Goal: Transaction & Acquisition: Book appointment/travel/reservation

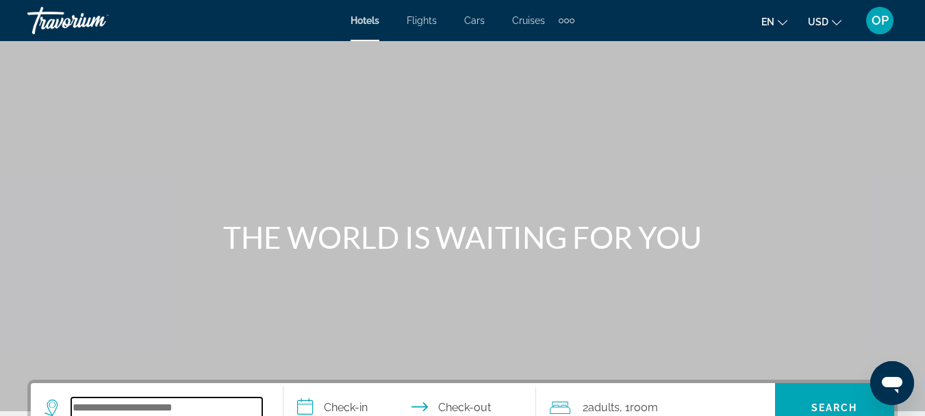
click at [189, 400] on input "Search widget" at bounding box center [166, 407] width 191 height 21
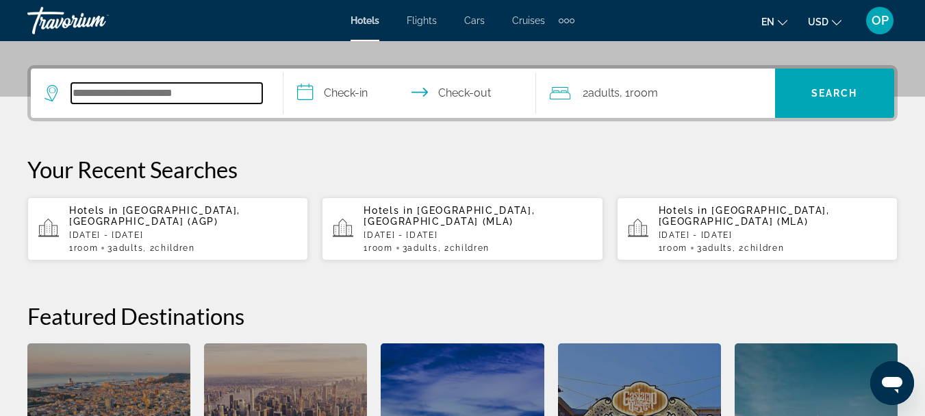
scroll to position [335, 0]
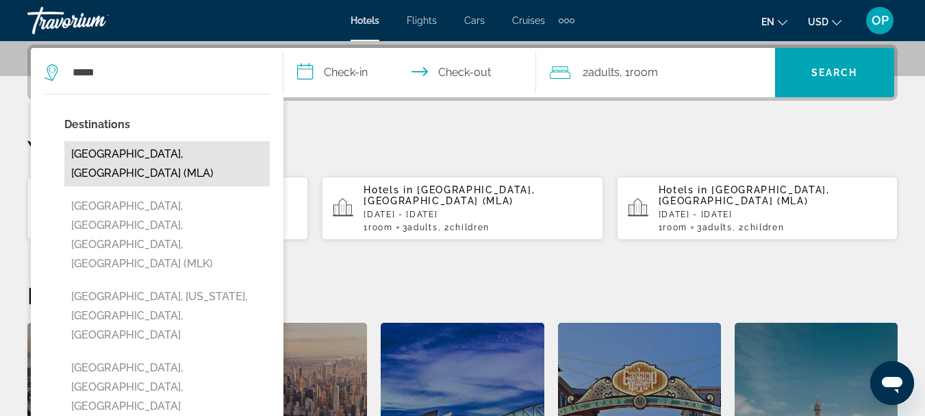
click at [134, 149] on button "[GEOGRAPHIC_DATA], [GEOGRAPHIC_DATA] (MLA)" at bounding box center [166, 163] width 205 height 45
type input "**********"
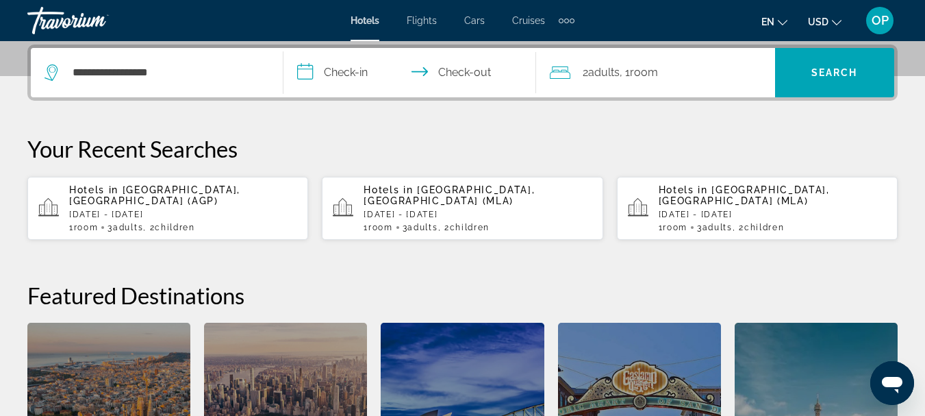
click at [301, 74] on input "**********" at bounding box center [412, 74] width 258 height 53
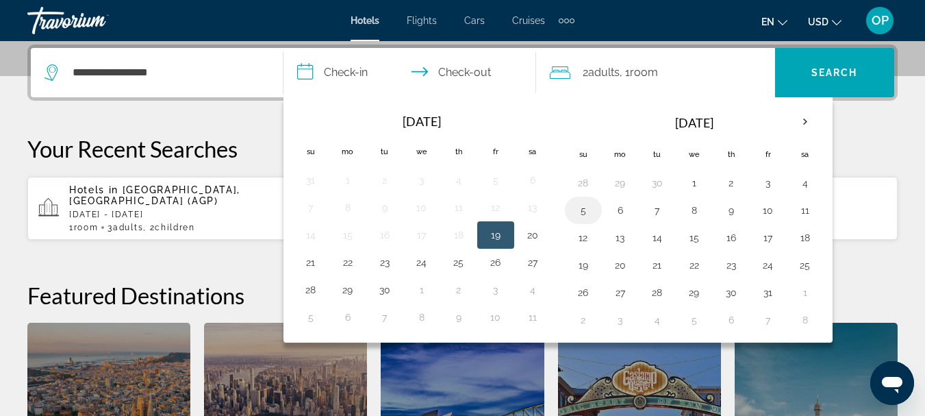
click at [578, 214] on button "5" at bounding box center [583, 210] width 22 height 19
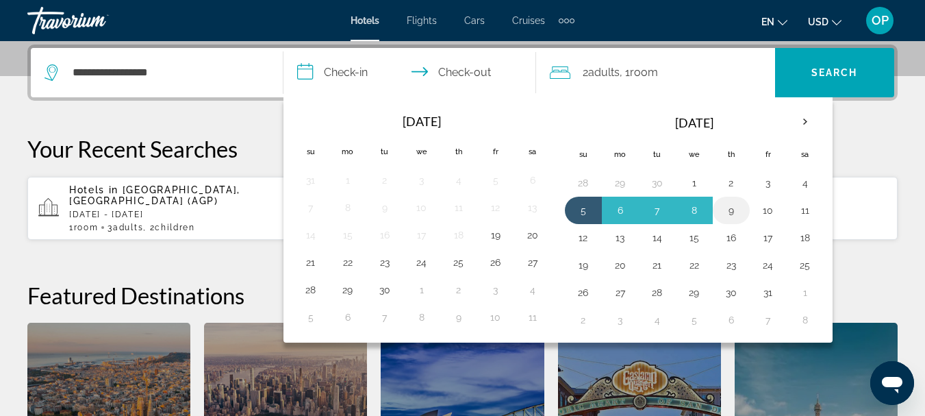
click at [726, 208] on button "9" at bounding box center [731, 210] width 22 height 19
type input "**********"
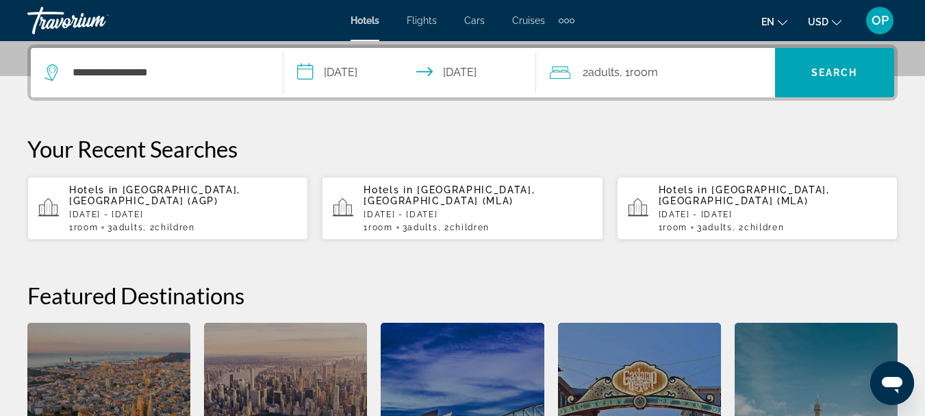
click at [553, 72] on icon "Travelers: 2 adults, 0 children" at bounding box center [560, 72] width 21 height 12
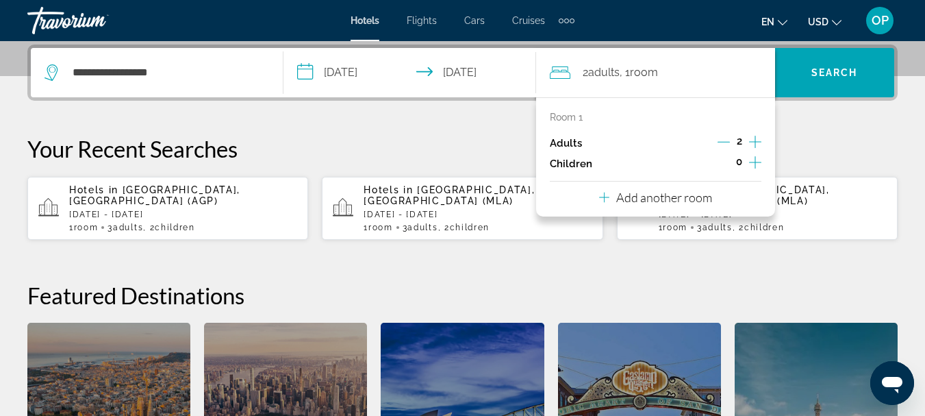
click at [754, 160] on icon "Increment children" at bounding box center [755, 162] width 12 height 16
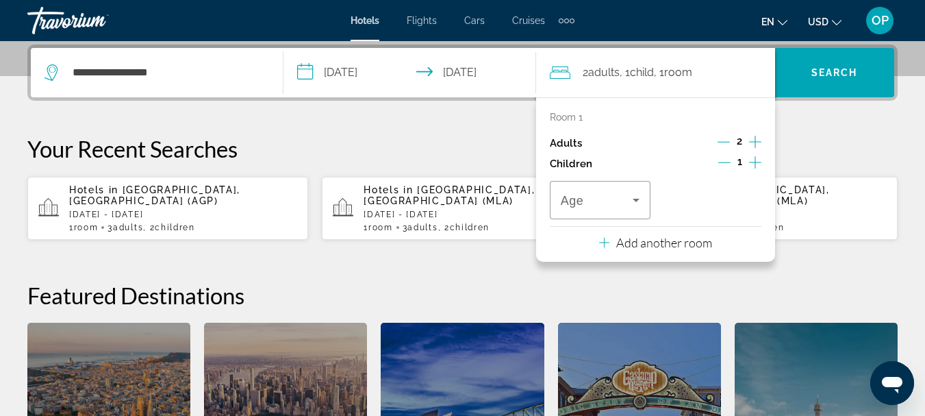
click at [756, 160] on icon "Increment children" at bounding box center [755, 162] width 12 height 16
click at [639, 199] on icon "Travelers: 2 adults, 2 children" at bounding box center [636, 200] width 7 height 3
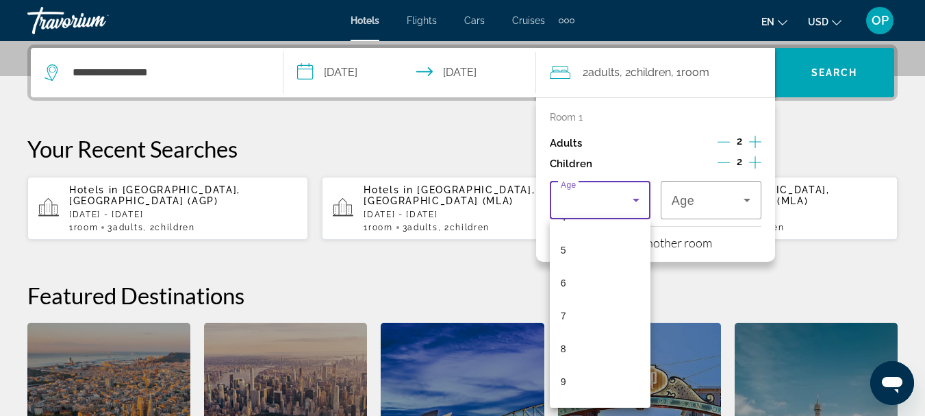
scroll to position [164, 0]
click at [621, 397] on mat-option "10" at bounding box center [600, 405] width 101 height 33
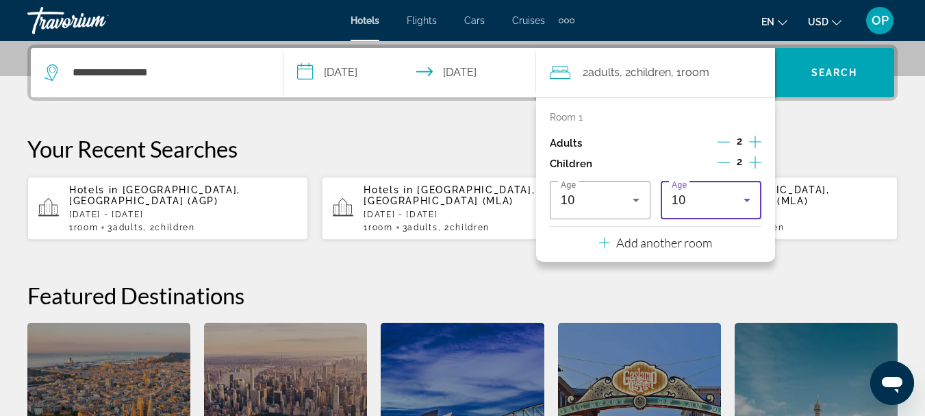
click at [748, 199] on icon "Travelers: 2 adults, 2 children" at bounding box center [746, 200] width 7 height 3
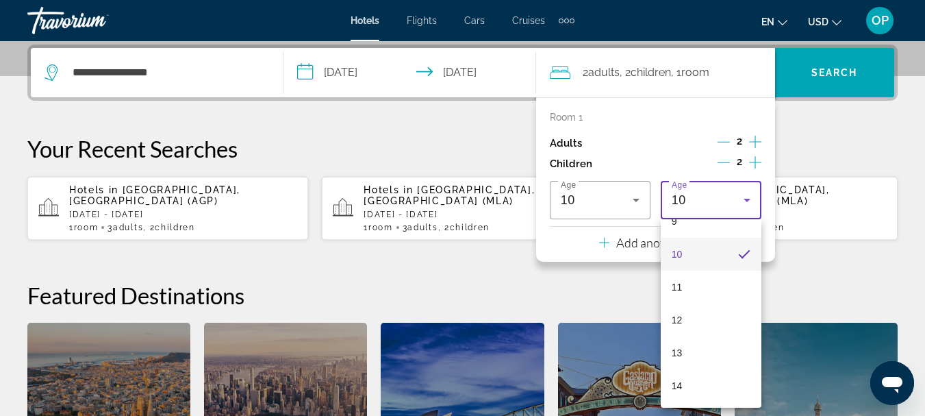
scroll to position [343, 0]
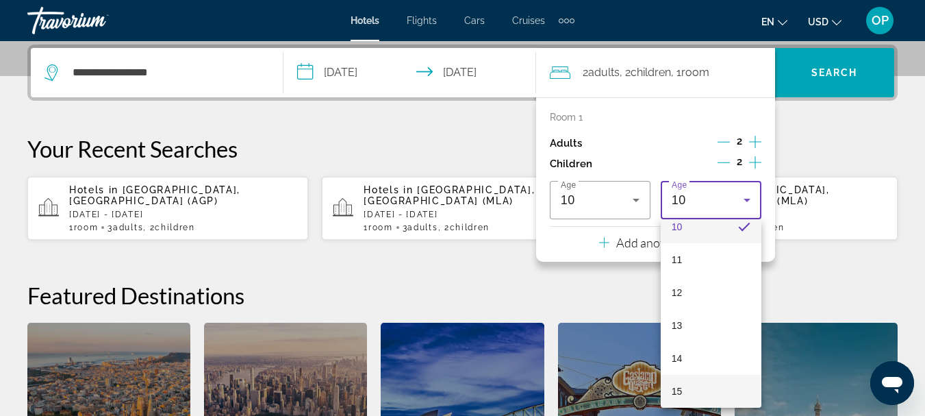
click at [725, 390] on mat-option "15" at bounding box center [711, 390] width 101 height 33
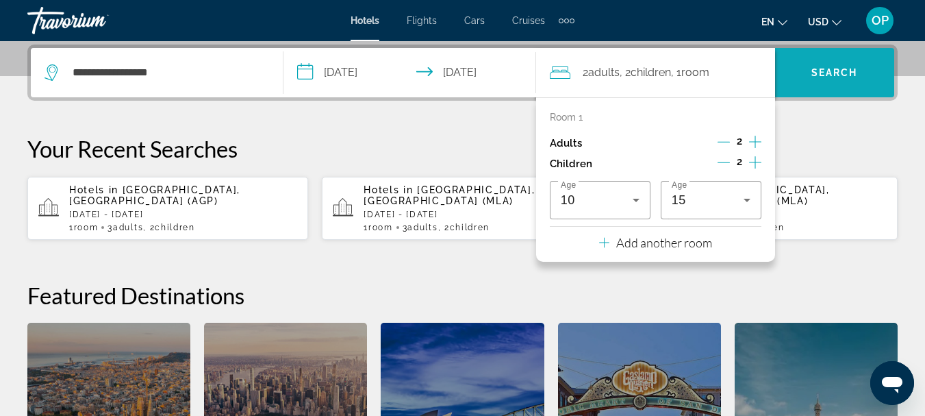
click at [808, 64] on span "Search widget" at bounding box center [834, 72] width 119 height 33
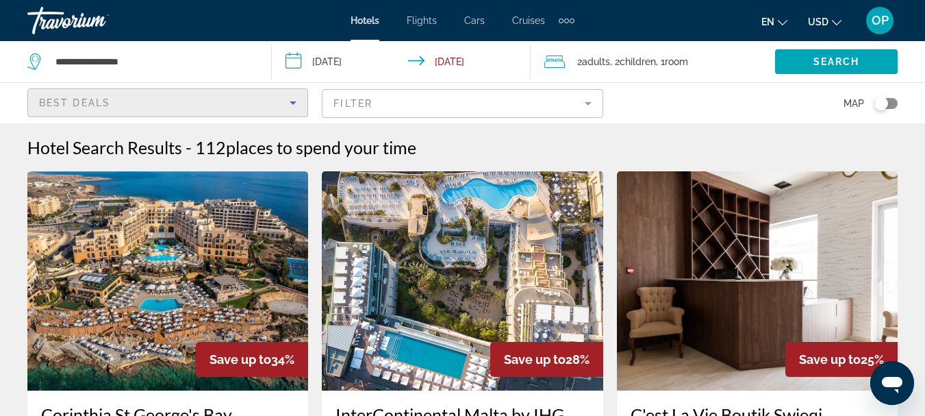
click at [294, 103] on icon "Sort by" at bounding box center [293, 102] width 16 height 16
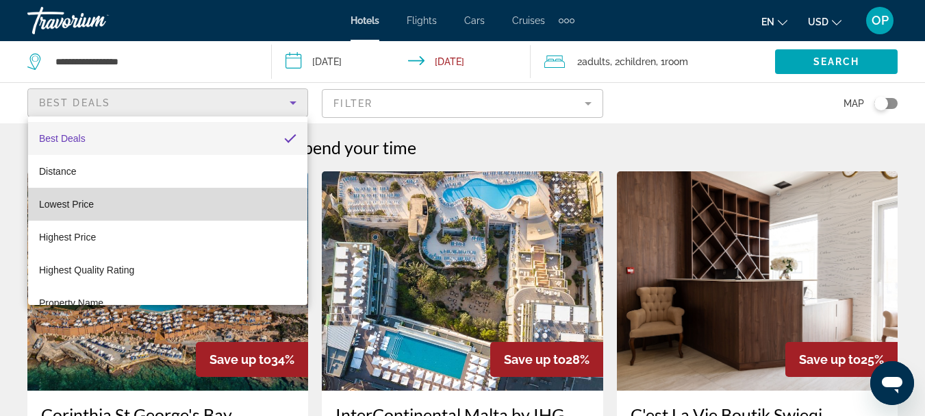
click at [256, 212] on mat-option "Lowest Price" at bounding box center [167, 204] width 279 height 33
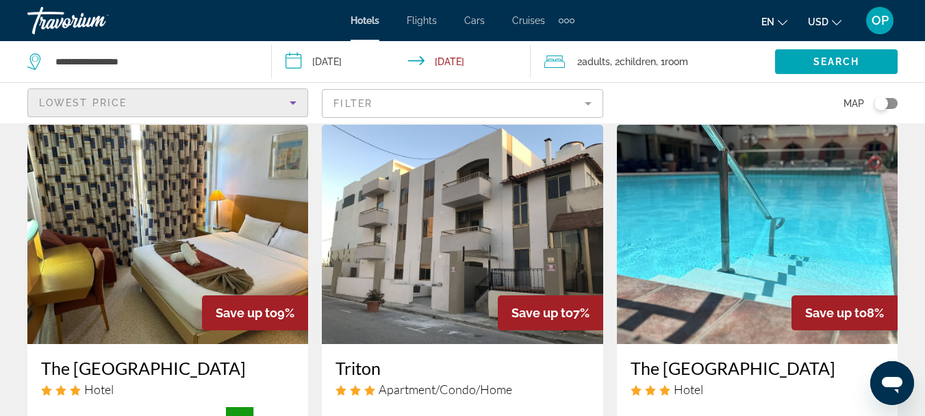
scroll to position [38, 0]
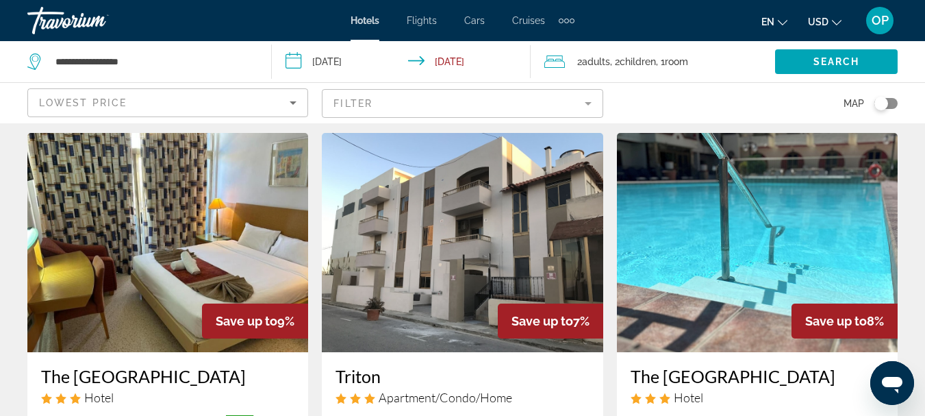
click at [162, 290] on img "Main content" at bounding box center [167, 242] width 281 height 219
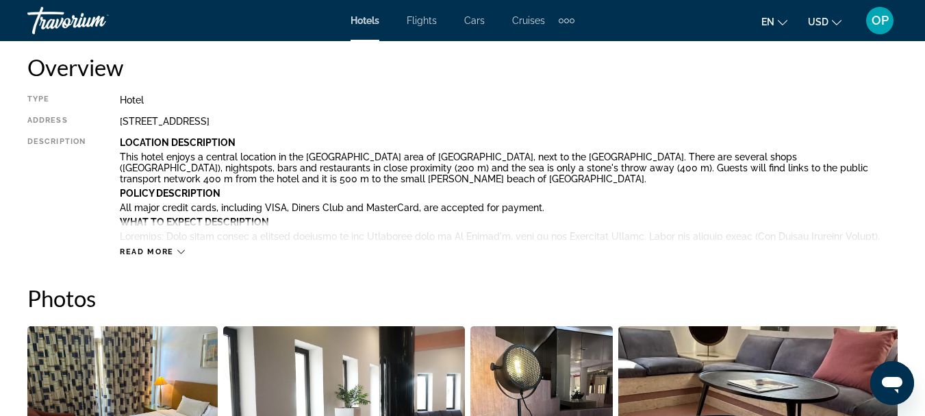
scroll to position [687, 0]
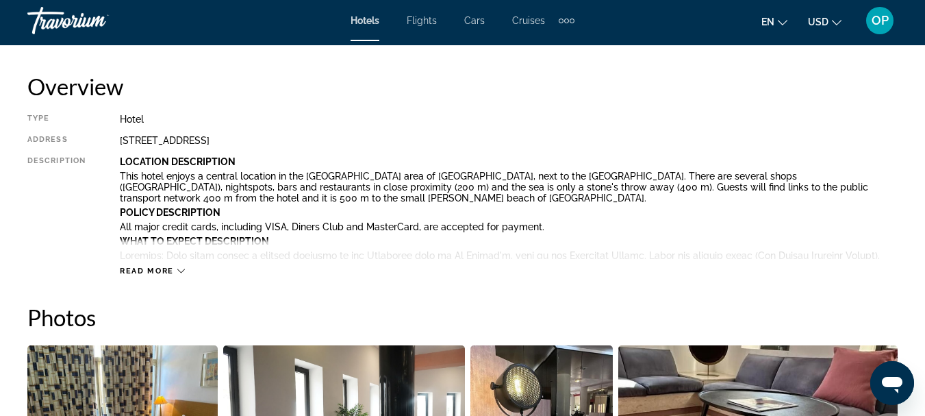
click at [186, 268] on div "Read more" at bounding box center [509, 257] width 778 height 38
click at [179, 272] on icon "Main content" at bounding box center [181, 271] width 8 height 8
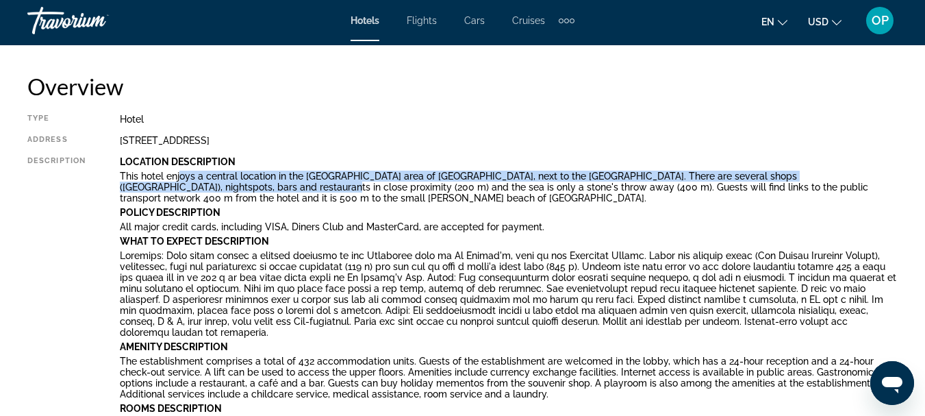
click at [185, 183] on p "This hotel enjoys a central location in the [GEOGRAPHIC_DATA] area of [GEOGRAPH…" at bounding box center [509, 186] width 778 height 33
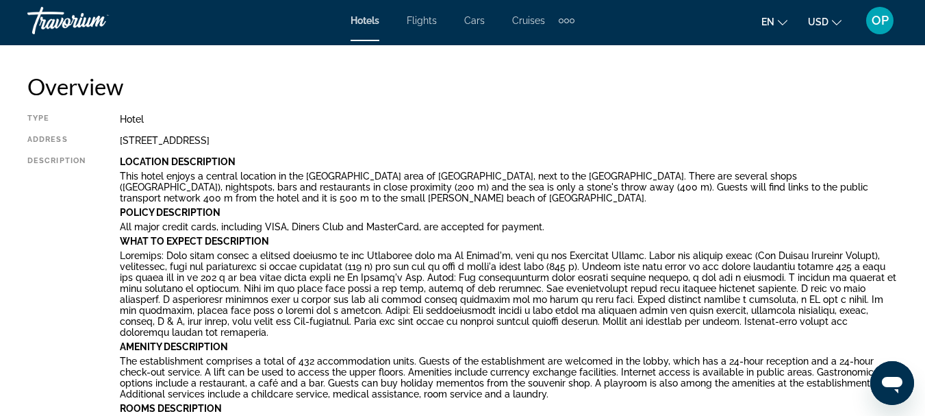
drag, startPoint x: 275, startPoint y: 192, endPoint x: 247, endPoint y: 192, distance: 28.1
drag, startPoint x: 247, startPoint y: 192, endPoint x: 275, endPoint y: 77, distance: 117.7
click at [275, 77] on h2 "Overview" at bounding box center [462, 86] width 870 height 27
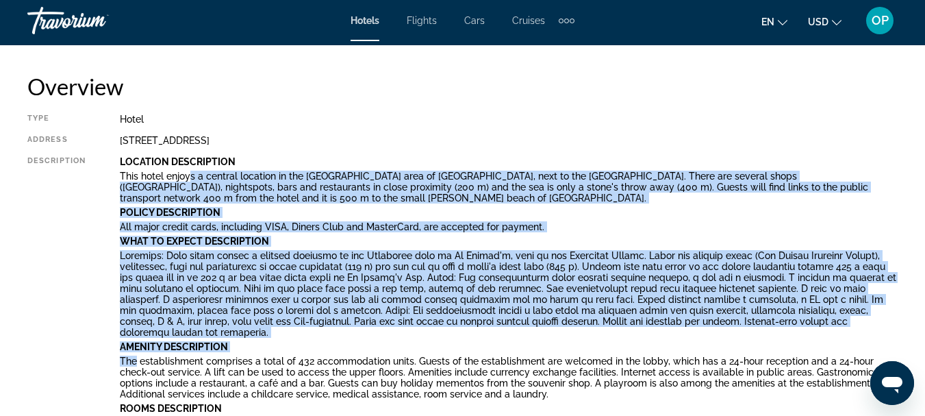
drag, startPoint x: 192, startPoint y: 181, endPoint x: 136, endPoint y: 358, distance: 185.8
click at [136, 358] on div "Location Description This hotel enjoys a central location in the [GEOGRAPHIC_DA…" at bounding box center [509, 349] width 778 height 387
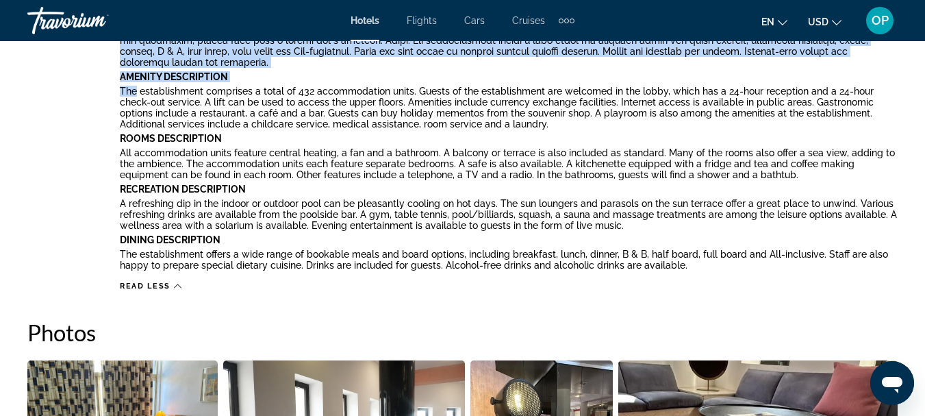
scroll to position [972, 0]
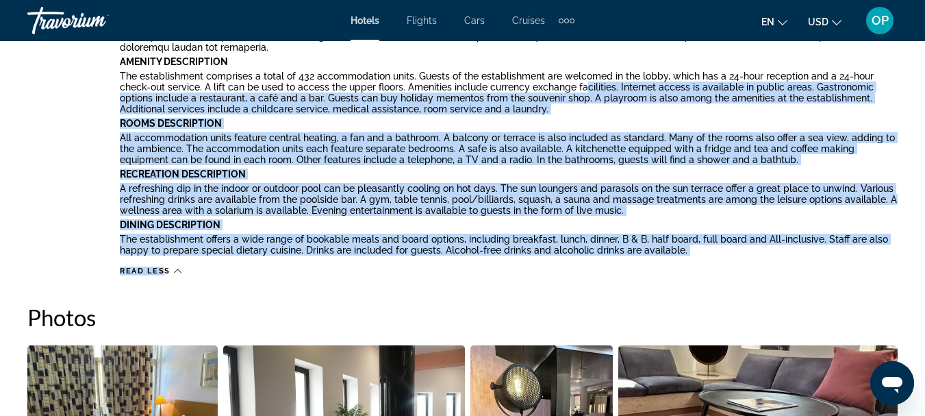
drag, startPoint x: 583, startPoint y: 84, endPoint x: 162, endPoint y: 267, distance: 459.0
click at [162, 267] on div "Type Hotel Address [GEOGRAPHIC_DATA] Description Location Description This hote…" at bounding box center [462, 52] width 870 height 447
click at [173, 270] on div "Read less" at bounding box center [151, 270] width 62 height 9
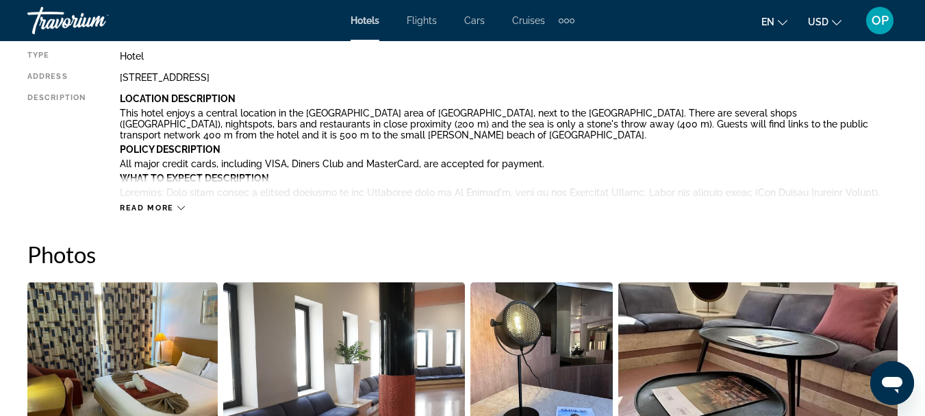
click at [181, 208] on icon "Main content" at bounding box center [181, 208] width 8 height 8
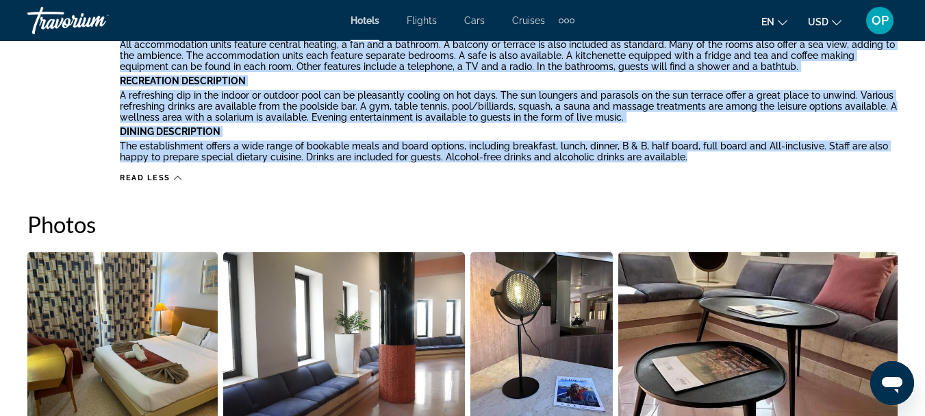
scroll to position [1058, 0]
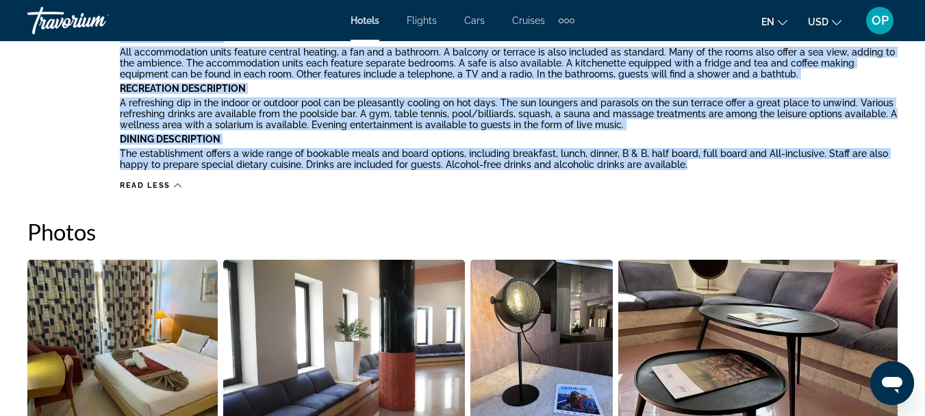
click at [548, 114] on p "A refreshing dip in the indoor or outdoor pool can be pleasantly cooling on hot…" at bounding box center [509, 113] width 778 height 33
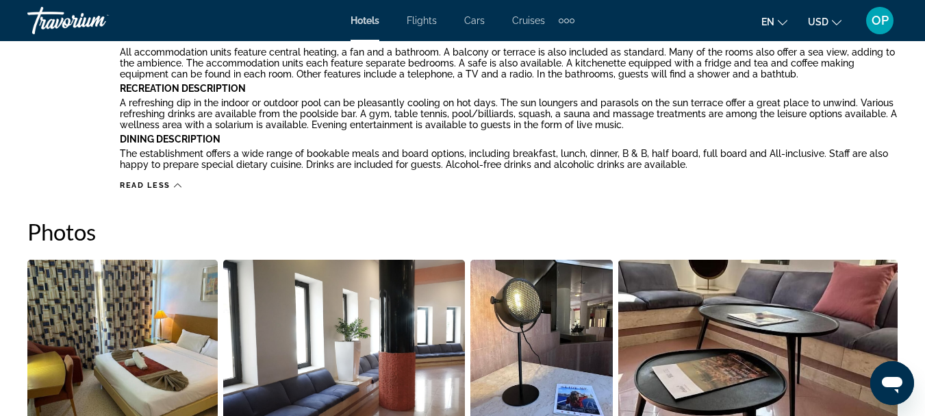
click at [548, 114] on p "A refreshing dip in the indoor or outdoor pool can be pleasantly cooling on hot…" at bounding box center [509, 113] width 778 height 33
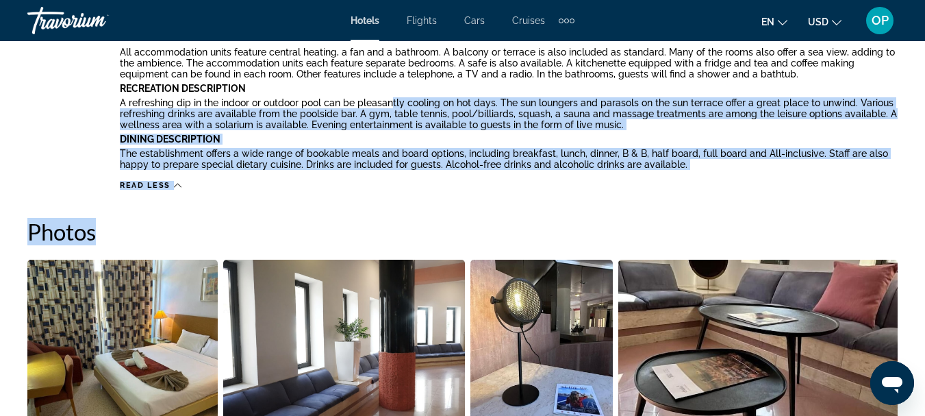
drag, startPoint x: 390, startPoint y: 94, endPoint x: 319, endPoint y: 208, distance: 134.1
click at [511, 222] on h2 "Photos" at bounding box center [462, 231] width 870 height 27
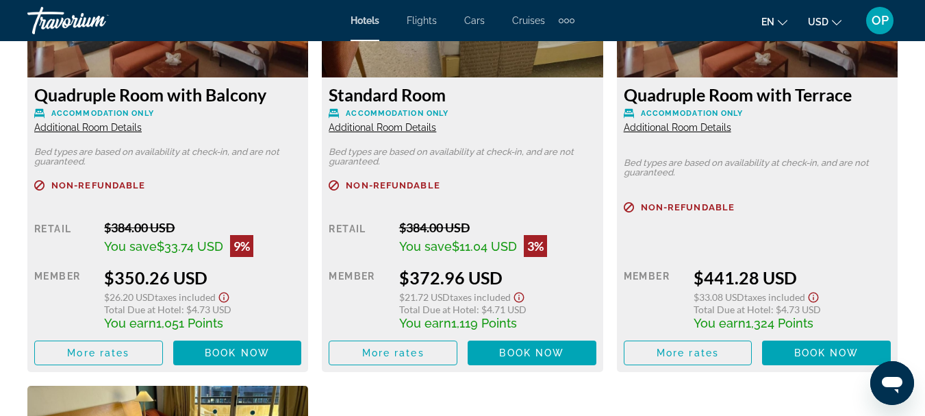
scroll to position [2534, 0]
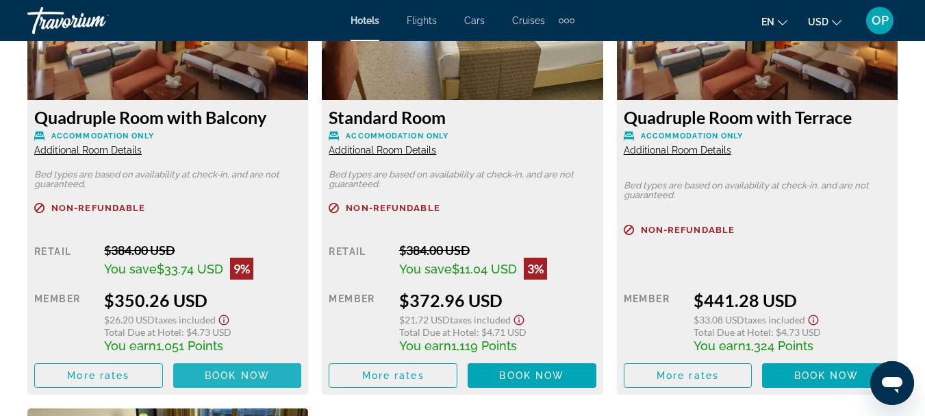
click at [240, 372] on span "Book now" at bounding box center [237, 375] width 65 height 11
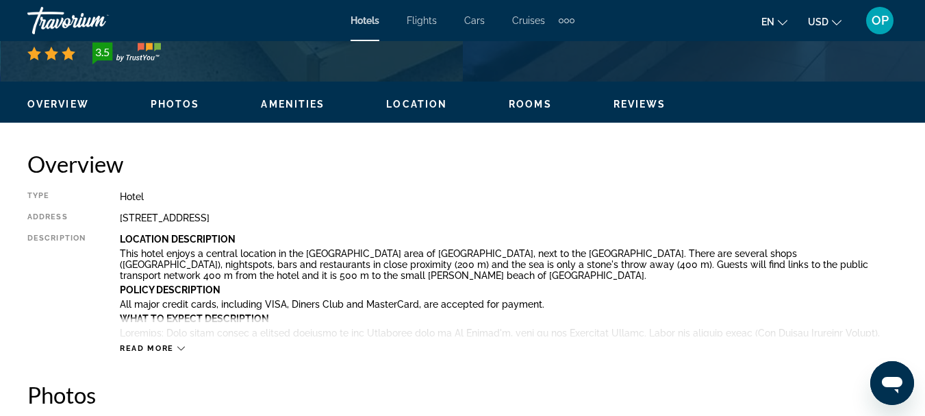
scroll to position [652, 0]
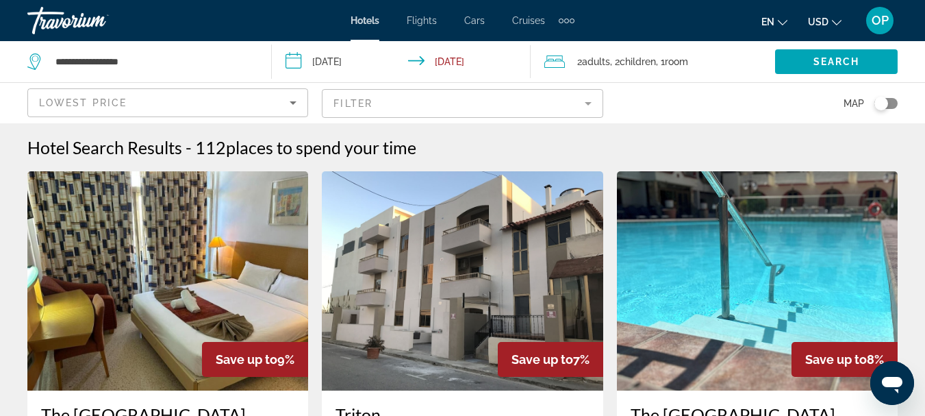
click at [557, 60] on icon "Travelers: 2 adults, 2 children" at bounding box center [554, 61] width 21 height 16
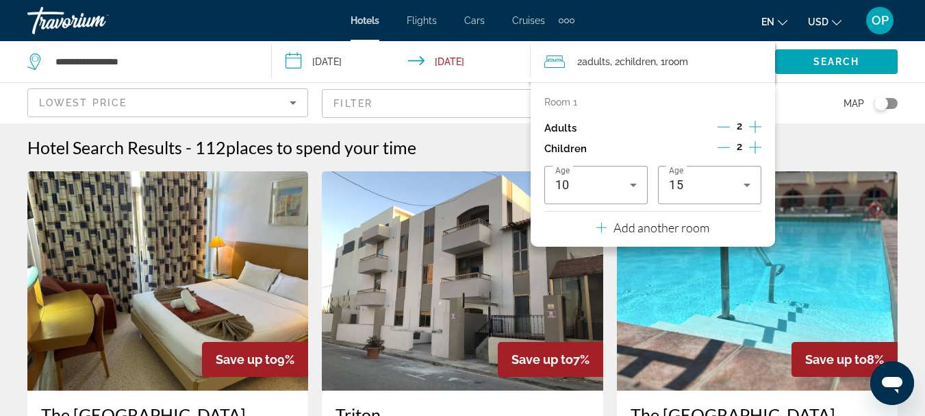
click at [753, 125] on icon "Increment adults" at bounding box center [755, 126] width 12 height 16
click at [832, 66] on span "Search" at bounding box center [836, 61] width 47 height 11
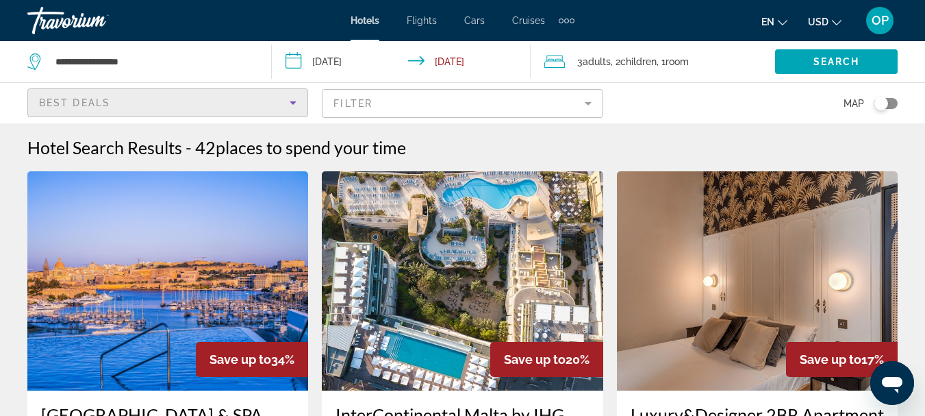
click at [292, 102] on icon "Sort by" at bounding box center [293, 102] width 7 height 3
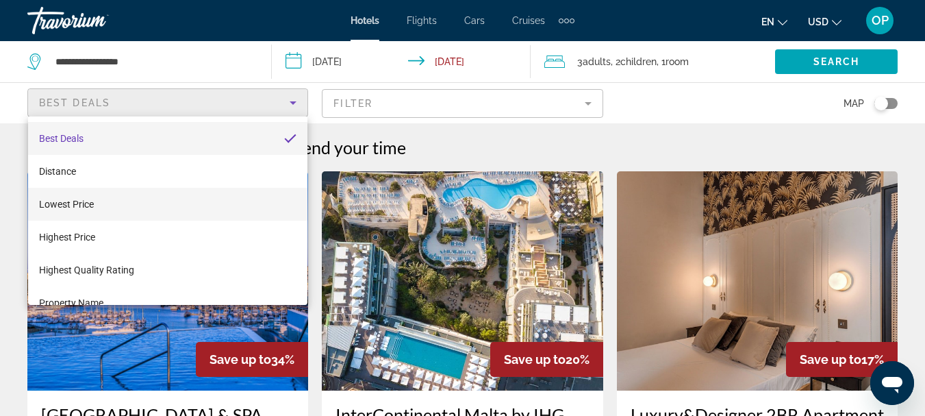
click at [197, 205] on mat-option "Lowest Price" at bounding box center [167, 204] width 279 height 33
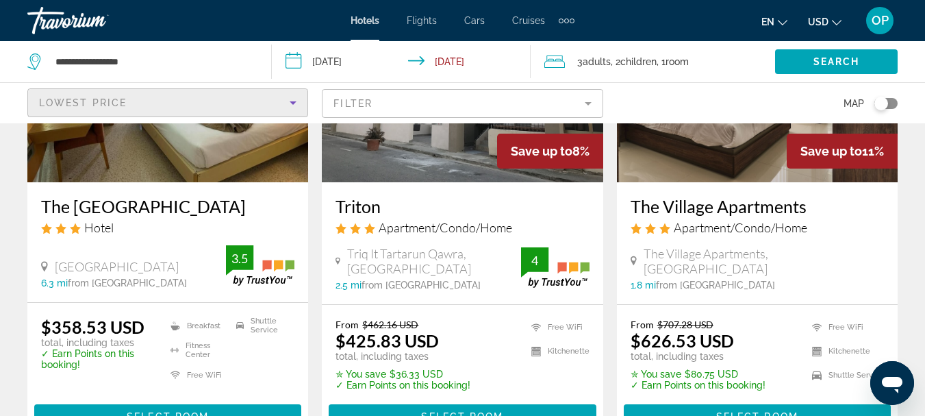
scroll to position [212, 0]
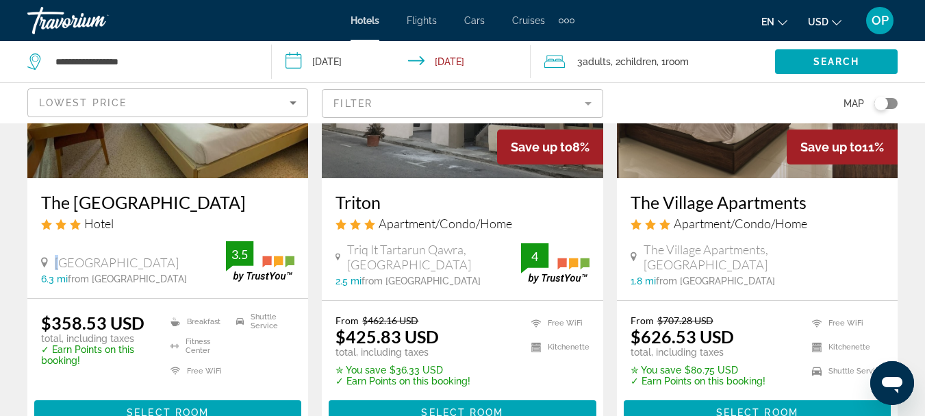
drag, startPoint x: 66, startPoint y: 264, endPoint x: 51, endPoint y: 257, distance: 16.3
click at [51, 257] on div "[GEOGRAPHIC_DATA]" at bounding box center [133, 262] width 185 height 15
drag, startPoint x: 127, startPoint y: 268, endPoint x: 198, endPoint y: 264, distance: 70.6
click at [198, 264] on div "[GEOGRAPHIC_DATA]" at bounding box center [133, 262] width 185 height 15
drag, startPoint x: 55, startPoint y: 255, endPoint x: 201, endPoint y: 264, distance: 146.8
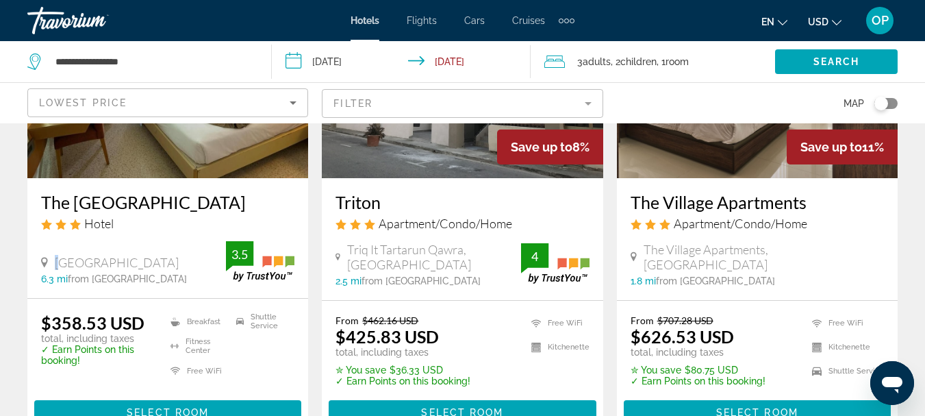
click at [201, 264] on div "[GEOGRAPHIC_DATA]" at bounding box center [133, 262] width 185 height 15
click at [133, 198] on h3 "The [GEOGRAPHIC_DATA]" at bounding box center [167, 202] width 253 height 21
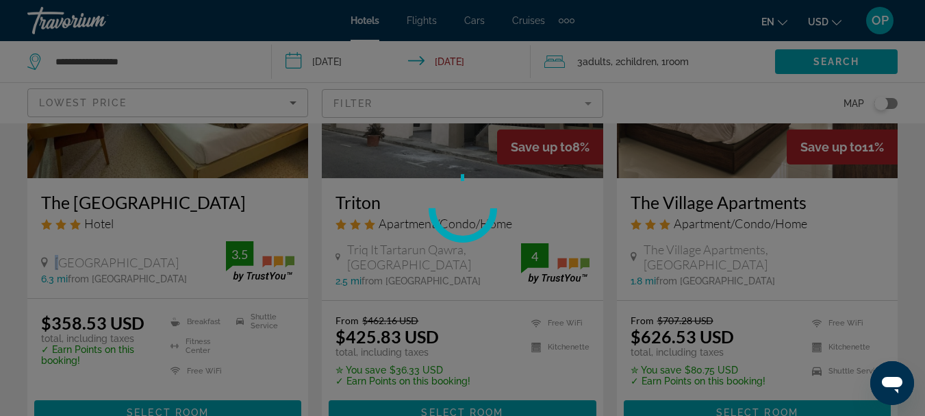
click at [171, 235] on div at bounding box center [462, 208] width 925 height 416
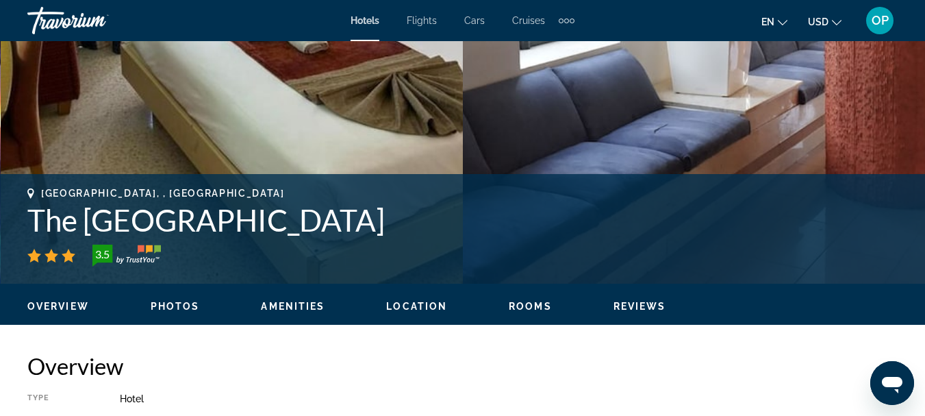
scroll to position [531, 0]
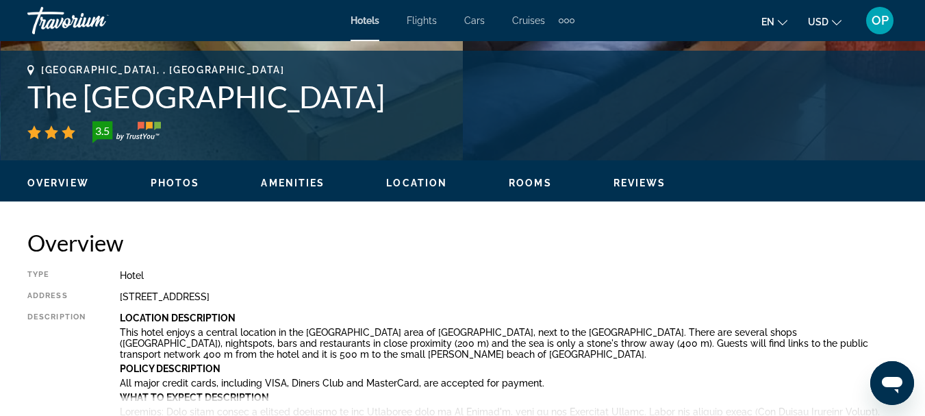
click at [129, 290] on div "Type Hotel Address [GEOGRAPHIC_DATA] Description Location Description This hote…" at bounding box center [462, 351] width 870 height 162
click at [120, 294] on div "[STREET_ADDRESS]" at bounding box center [509, 296] width 778 height 11
drag, startPoint x: 314, startPoint y: 296, endPoint x: 123, endPoint y: 296, distance: 191.0
click at [123, 296] on div "[STREET_ADDRESS]" at bounding box center [509, 296] width 778 height 11
drag, startPoint x: 128, startPoint y: 283, endPoint x: 353, endPoint y: 282, distance: 225.2
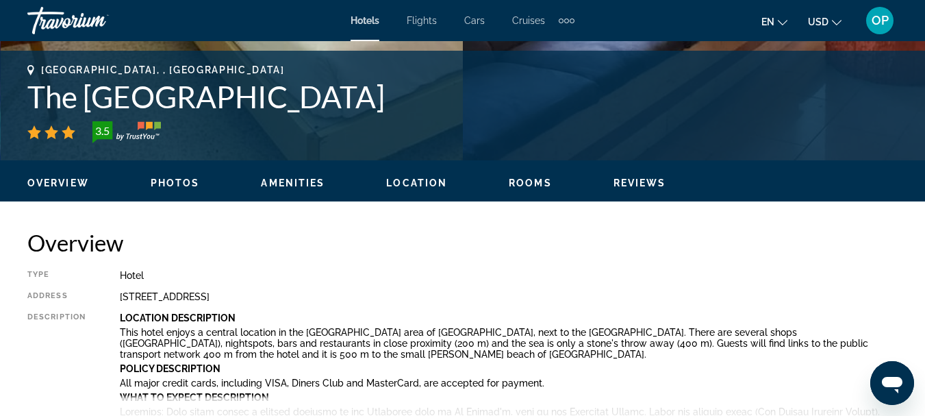
click at [353, 282] on div "Type Hotel Address [GEOGRAPHIC_DATA] Description Location Description This hote…" at bounding box center [462, 351] width 870 height 162
drag, startPoint x: 319, startPoint y: 288, endPoint x: 307, endPoint y: 297, distance: 14.6
click at [307, 297] on div "Type Hotel Address [GEOGRAPHIC_DATA] Description Location Description This hote…" at bounding box center [462, 351] width 870 height 162
click at [337, 290] on div "Type Hotel Address [GEOGRAPHIC_DATA] Description Location Description This hote…" at bounding box center [462, 351] width 870 height 162
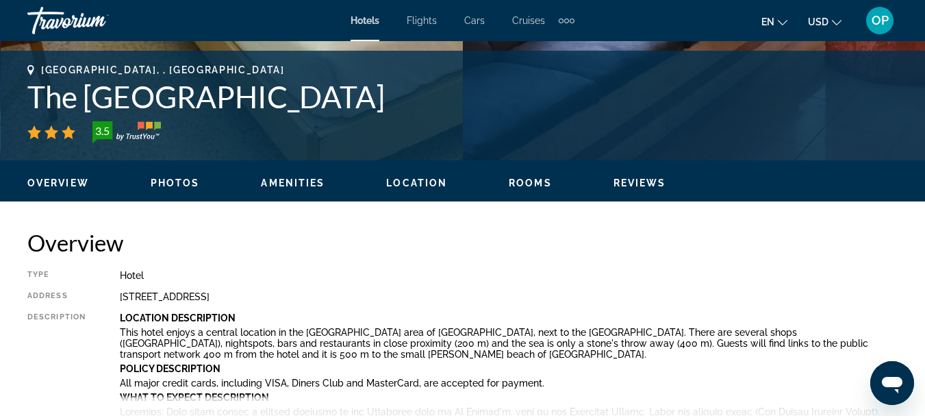
drag, startPoint x: 306, startPoint y: 294, endPoint x: 292, endPoint y: 294, distance: 13.7
drag, startPoint x: 292, startPoint y: 294, endPoint x: 318, endPoint y: 295, distance: 25.3
click at [318, 295] on div "[STREET_ADDRESS]" at bounding box center [509, 296] width 778 height 11
drag, startPoint x: 307, startPoint y: 294, endPoint x: 118, endPoint y: 287, distance: 189.8
click at [118, 287] on div "Type Hotel Address [GEOGRAPHIC_DATA] Description Location Description This hote…" at bounding box center [462, 351] width 870 height 162
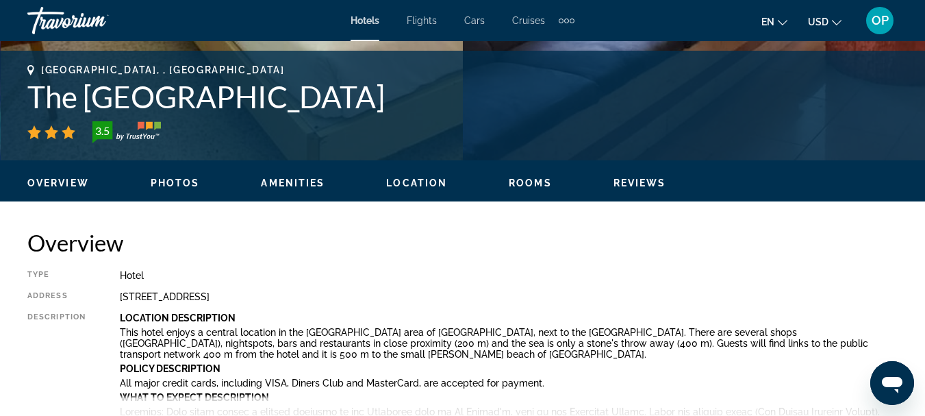
click at [231, 243] on h2 "Overview" at bounding box center [462, 242] width 870 height 27
drag, startPoint x: 314, startPoint y: 297, endPoint x: 118, endPoint y: 292, distance: 195.2
click at [118, 292] on div "Type Hotel Address [GEOGRAPHIC_DATA] Description Location Description This hote…" at bounding box center [462, 351] width 870 height 162
drag, startPoint x: 120, startPoint y: 285, endPoint x: 157, endPoint y: 295, distance: 38.2
click at [157, 295] on div "[STREET_ADDRESS]" at bounding box center [509, 296] width 778 height 11
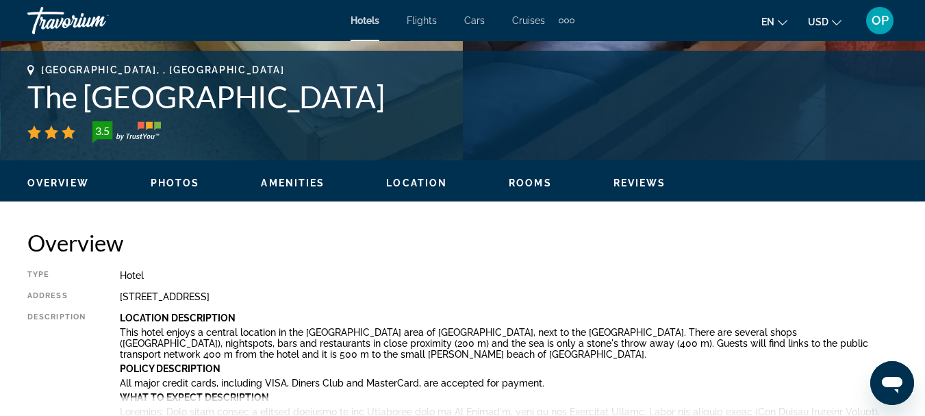
click at [125, 295] on div "[STREET_ADDRESS]" at bounding box center [509, 296] width 778 height 11
drag, startPoint x: 120, startPoint y: 295, endPoint x: 318, endPoint y: 293, distance: 197.8
click at [318, 293] on div "[STREET_ADDRESS]" at bounding box center [509, 296] width 778 height 11
drag, startPoint x: 318, startPoint y: 293, endPoint x: 115, endPoint y: 290, distance: 203.3
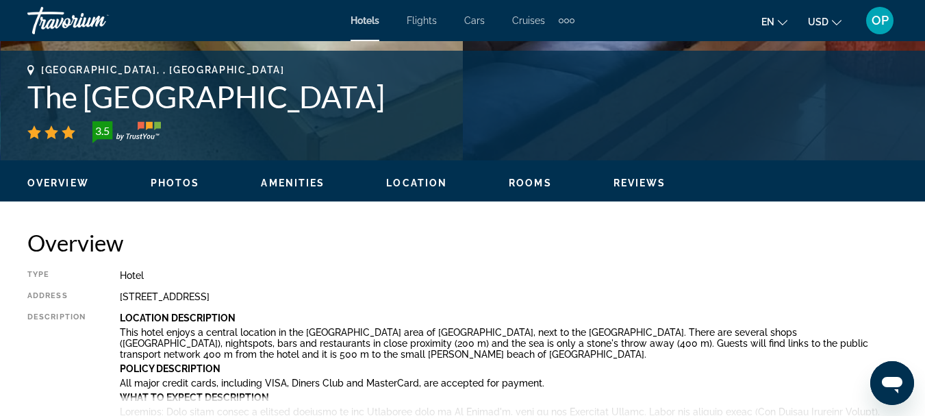
click at [115, 290] on div "Type Hotel Address [GEOGRAPHIC_DATA] Description Location Description This hote…" at bounding box center [462, 351] width 870 height 162
drag, startPoint x: 112, startPoint y: 287, endPoint x: 128, endPoint y: 294, distance: 17.8
copy div "[STREET_ADDRESS]"
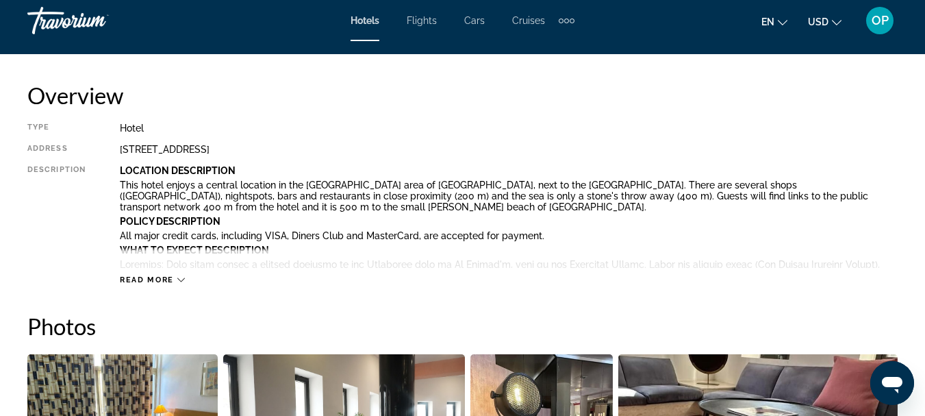
scroll to position [660, 0]
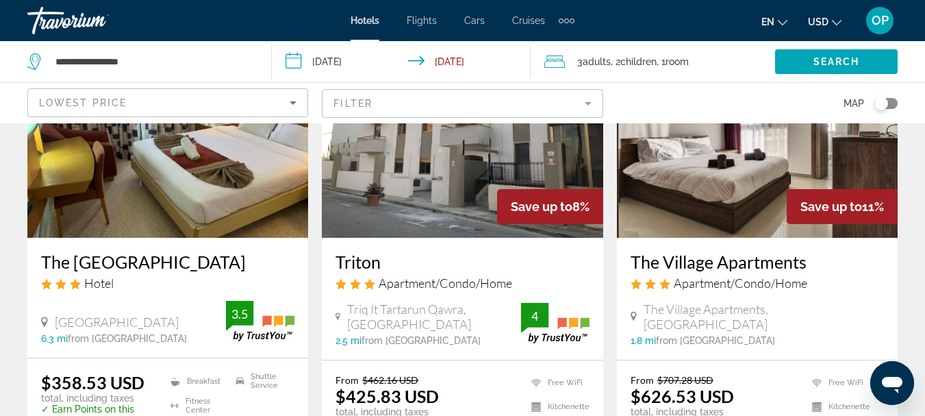
scroll to position [162, 0]
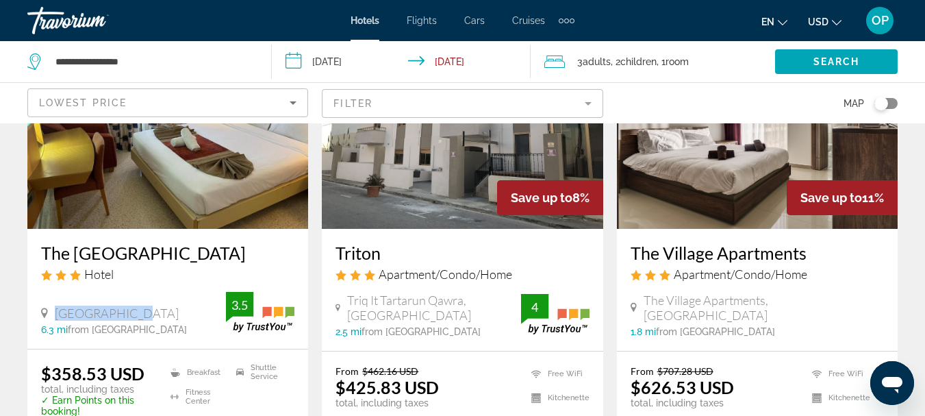
drag, startPoint x: 135, startPoint y: 320, endPoint x: 44, endPoint y: 309, distance: 91.6
click at [44, 309] on div "[GEOGRAPHIC_DATA]" at bounding box center [133, 312] width 185 height 15
drag, startPoint x: 44, startPoint y: 309, endPoint x: 143, endPoint y: 316, distance: 99.5
click at [143, 316] on div "[GEOGRAPHIC_DATA]" at bounding box center [133, 312] width 185 height 15
drag, startPoint x: 194, startPoint y: 315, endPoint x: 42, endPoint y: 309, distance: 152.8
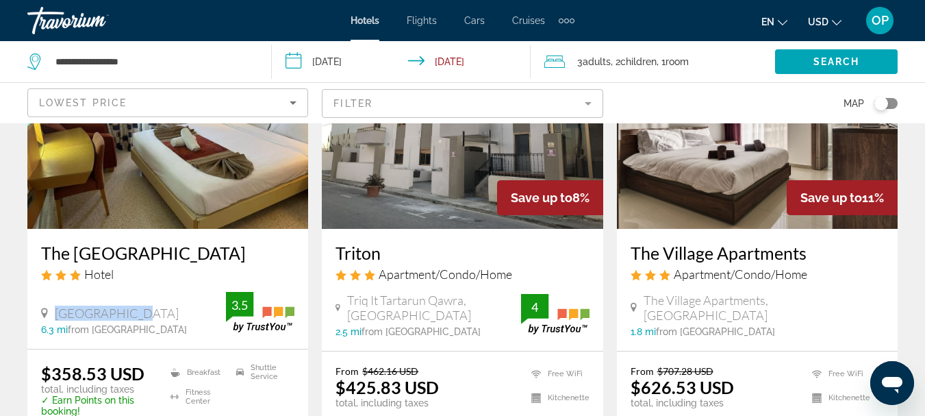
click at [42, 309] on div "[GEOGRAPHIC_DATA]" at bounding box center [133, 312] width 185 height 15
copy span "[GEOGRAPHIC_DATA]"
click at [199, 176] on img "Main content" at bounding box center [167, 119] width 281 height 219
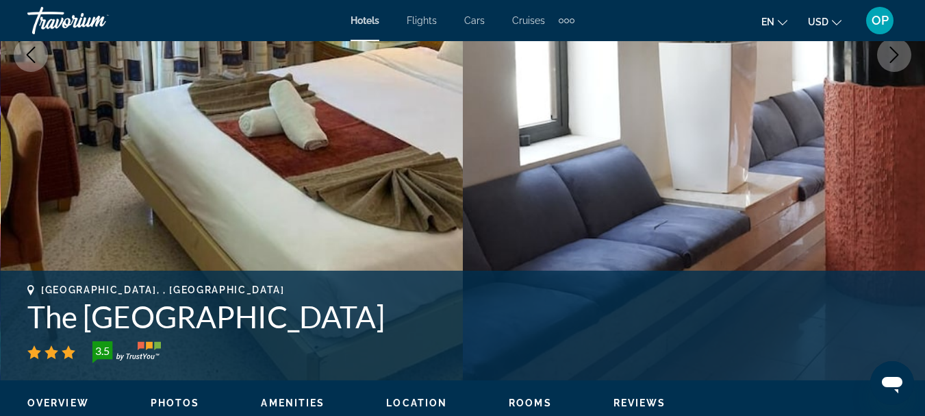
scroll to position [483, 0]
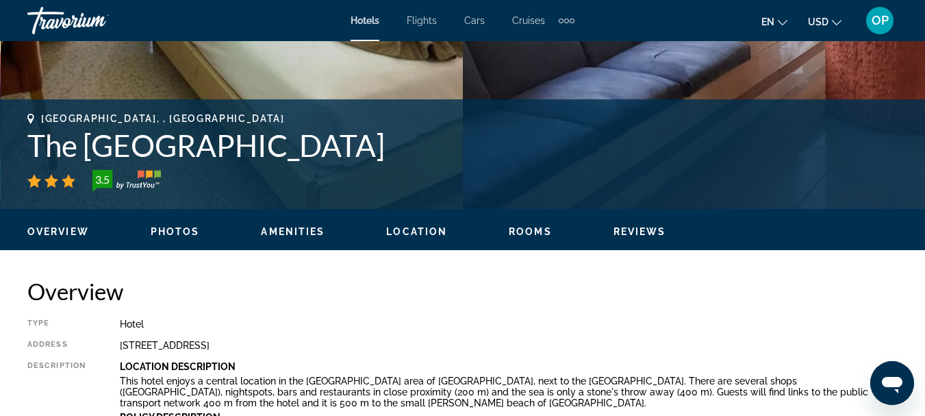
click at [119, 338] on div "Type Hotel Address [GEOGRAPHIC_DATA] Description Location Description This hote…" at bounding box center [462, 399] width 870 height 162
drag, startPoint x: 123, startPoint y: 342, endPoint x: 133, endPoint y: 344, distance: 9.8
click at [132, 344] on div "[STREET_ADDRESS]" at bounding box center [509, 345] width 778 height 11
drag, startPoint x: 133, startPoint y: 344, endPoint x: 123, endPoint y: 348, distance: 11.1
click at [123, 348] on div "[STREET_ADDRESS]" at bounding box center [509, 345] width 778 height 11
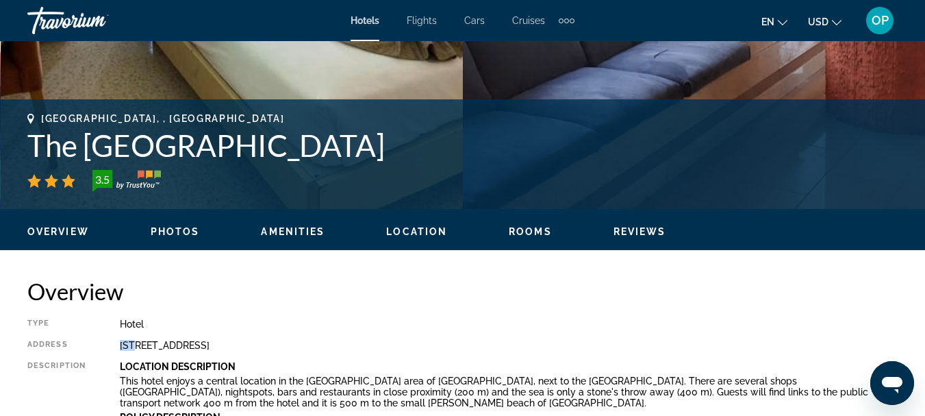
drag, startPoint x: 308, startPoint y: 344, endPoint x: 317, endPoint y: 344, distance: 8.9
click at [317, 344] on div "[STREET_ADDRESS]" at bounding box center [509, 345] width 778 height 11
drag, startPoint x: 252, startPoint y: 341, endPoint x: 117, endPoint y: 333, distance: 135.1
click at [117, 333] on div "Type Hotel Address [GEOGRAPHIC_DATA] Description Location Description This hote…" at bounding box center [462, 399] width 870 height 162
click at [355, 339] on div "Type Hotel Address [GEOGRAPHIC_DATA] Description Location Description This hote…" at bounding box center [462, 399] width 870 height 162
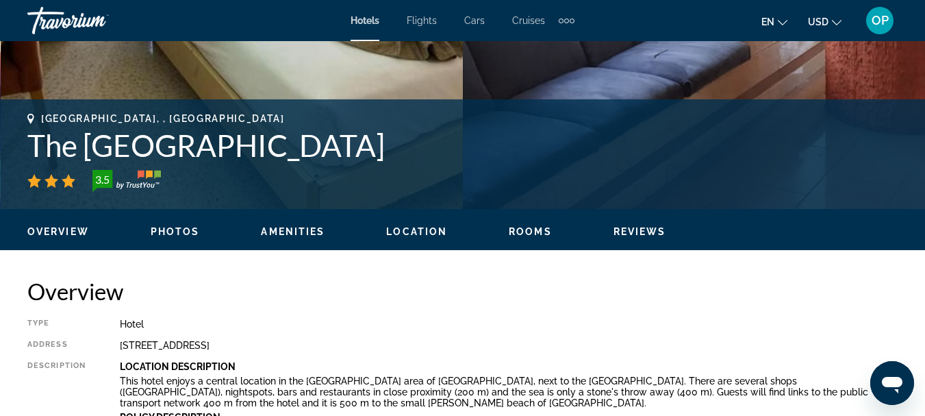
click at [313, 344] on div "[STREET_ADDRESS]" at bounding box center [509, 345] width 778 height 11
click at [311, 344] on div "[STREET_ADDRESS]" at bounding box center [509, 345] width 778 height 11
drag, startPoint x: 121, startPoint y: 344, endPoint x: 314, endPoint y: 342, distance: 192.4
click at [314, 342] on div "[STREET_ADDRESS]" at bounding box center [509, 345] width 778 height 11
copy div "[STREET_ADDRESS]"
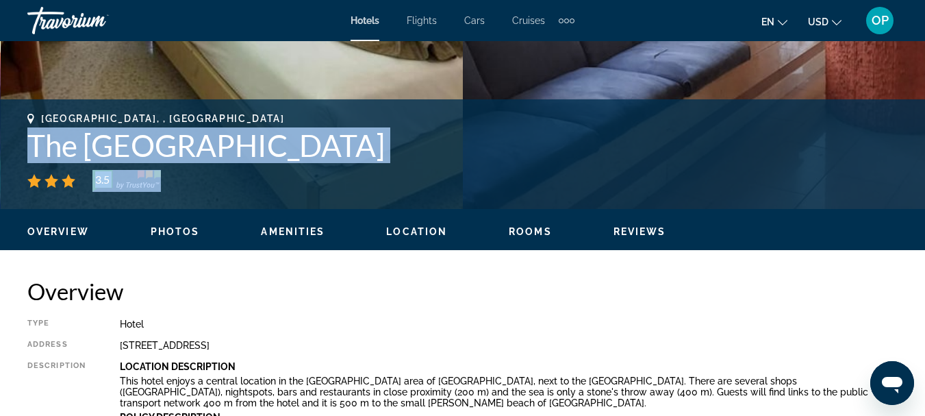
drag, startPoint x: 36, startPoint y: 144, endPoint x: 387, endPoint y: 220, distance: 359.8
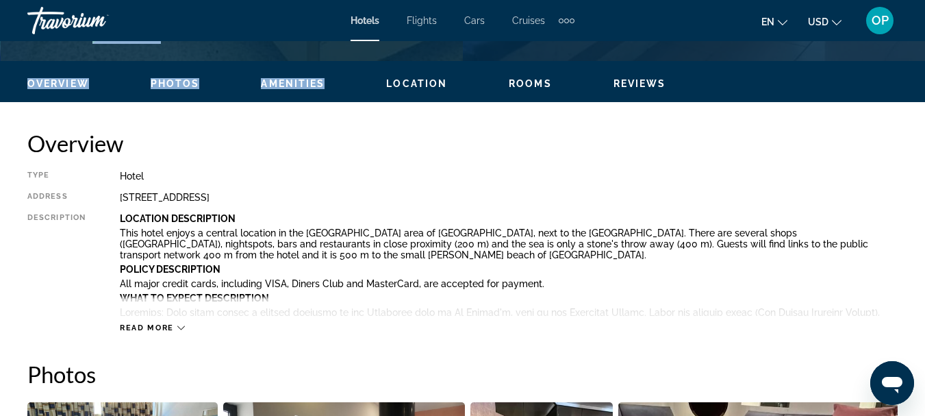
scroll to position [606, 0]
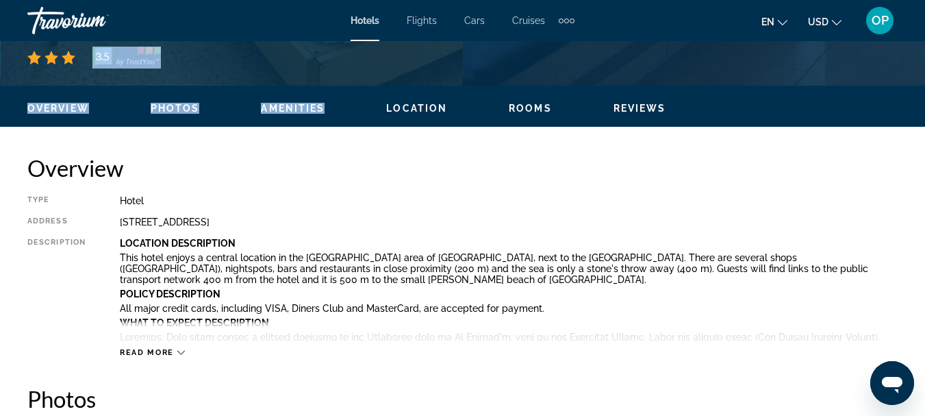
click at [179, 354] on icon "Main content" at bounding box center [181, 352] width 8 height 8
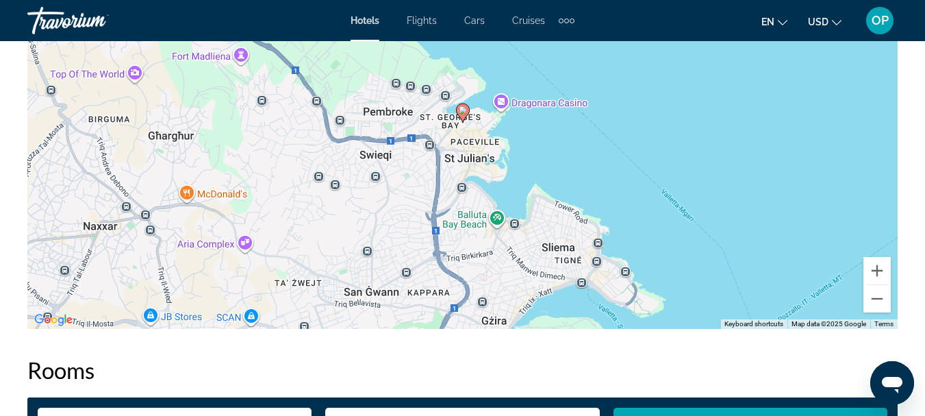
scroll to position [1620, 0]
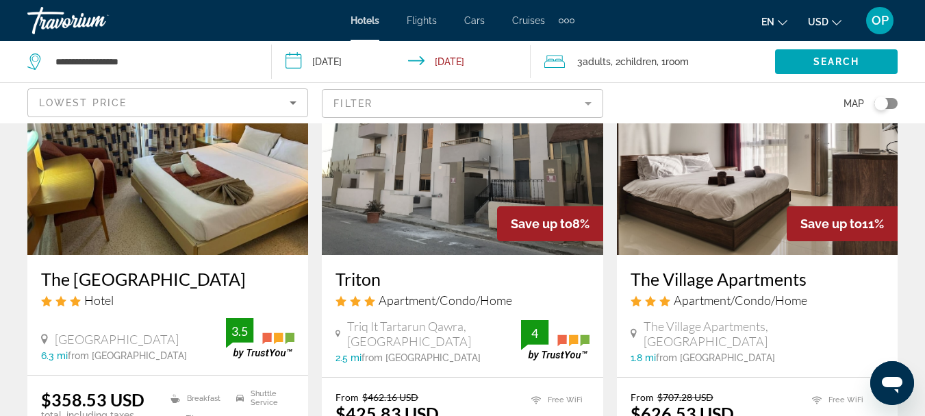
scroll to position [106, 0]
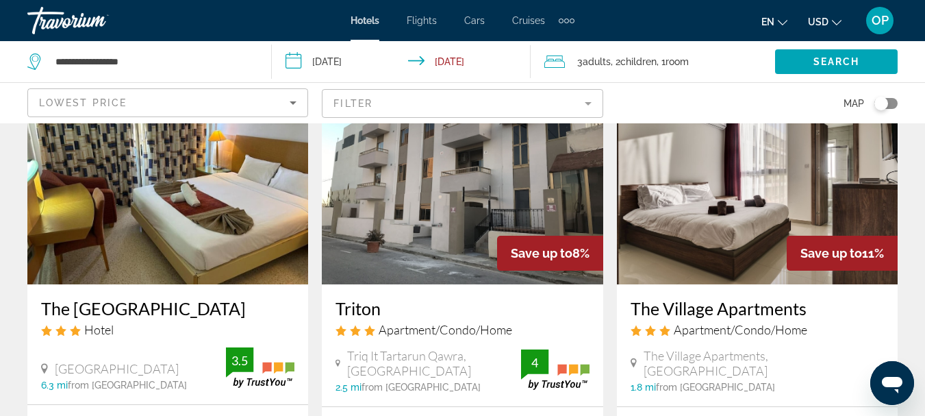
click at [105, 311] on h3 "The [GEOGRAPHIC_DATA]" at bounding box center [167, 308] width 253 height 21
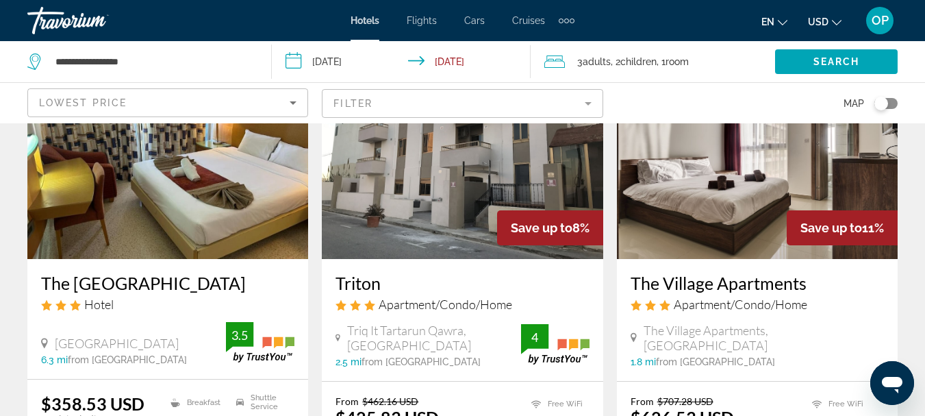
scroll to position [153, 0]
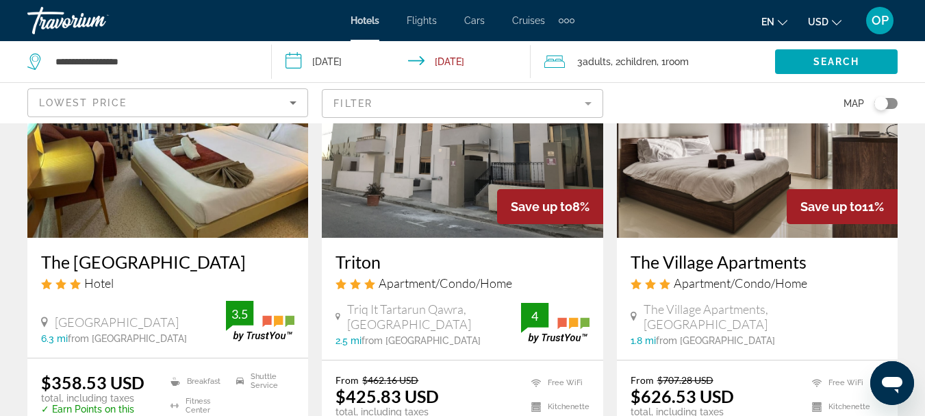
drag, startPoint x: 244, startPoint y: 250, endPoint x: 40, endPoint y: 253, distance: 204.7
click at [40, 253] on div "The [GEOGRAPHIC_DATA] Hotel [GEOGRAPHIC_DATA], [GEOGRAPHIC_DATA] 6.3 mi from [G…" at bounding box center [167, 298] width 281 height 120
copy h3 "The [GEOGRAPHIC_DATA]"
drag, startPoint x: 190, startPoint y: 322, endPoint x: 199, endPoint y: 324, distance: 9.7
click at [199, 324] on div "[GEOGRAPHIC_DATA]" at bounding box center [133, 321] width 185 height 15
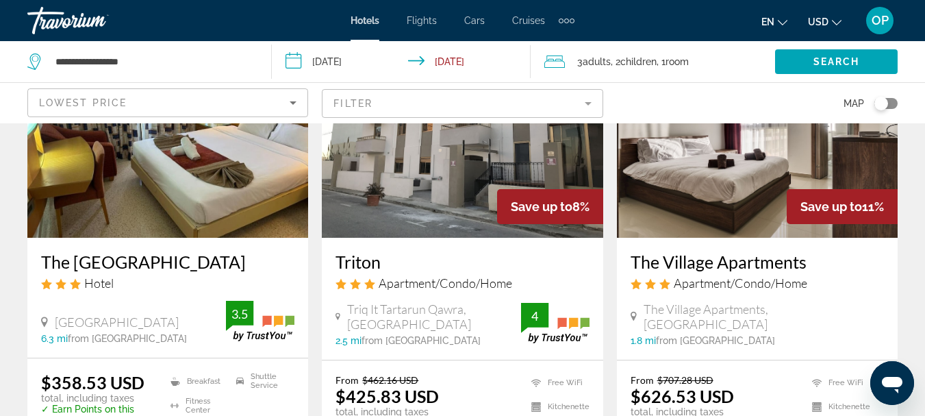
click at [218, 310] on div "[GEOGRAPHIC_DATA] 6.3 mi from [GEOGRAPHIC_DATA] from hotel 3.5" at bounding box center [167, 322] width 253 height 43
click at [196, 320] on div "[GEOGRAPHIC_DATA]" at bounding box center [133, 321] width 185 height 15
drag, startPoint x: 196, startPoint y: 320, endPoint x: 49, endPoint y: 318, distance: 147.2
click at [49, 318] on div "[GEOGRAPHIC_DATA]" at bounding box center [133, 321] width 185 height 15
drag, startPoint x: 49, startPoint y: 313, endPoint x: 193, endPoint y: 325, distance: 145.0
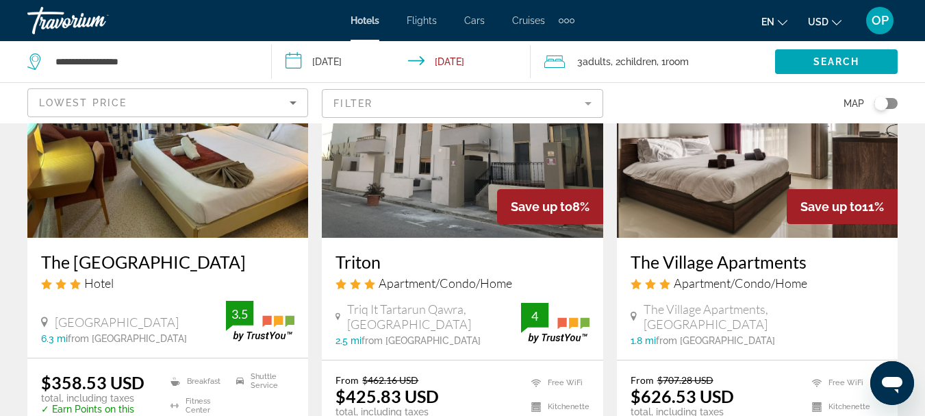
click at [179, 325] on span "[GEOGRAPHIC_DATA]" at bounding box center [117, 321] width 124 height 15
click at [179, 320] on span "[GEOGRAPHIC_DATA]" at bounding box center [117, 321] width 124 height 15
click at [200, 318] on div "[GEOGRAPHIC_DATA]" at bounding box center [133, 321] width 185 height 15
drag, startPoint x: 200, startPoint y: 318, endPoint x: 50, endPoint y: 312, distance: 150.0
click at [50, 312] on div "[GEOGRAPHIC_DATA] 6.3 mi from [GEOGRAPHIC_DATA] from hotel 3.5" at bounding box center [167, 322] width 253 height 43
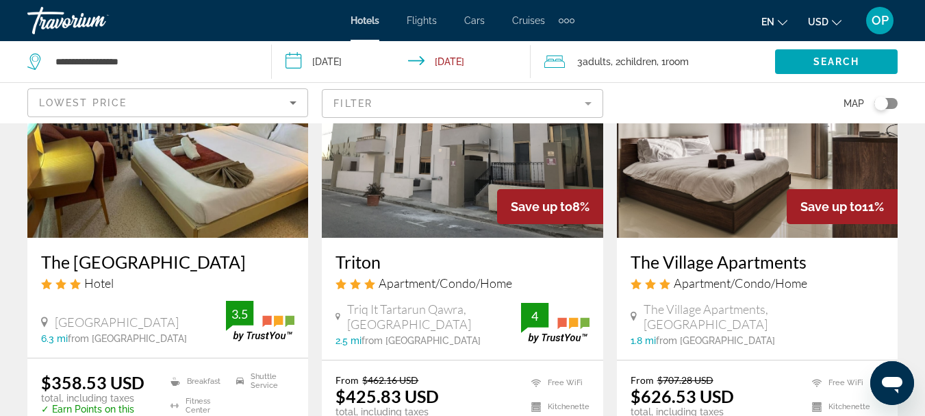
copy span "[GEOGRAPHIC_DATA]"
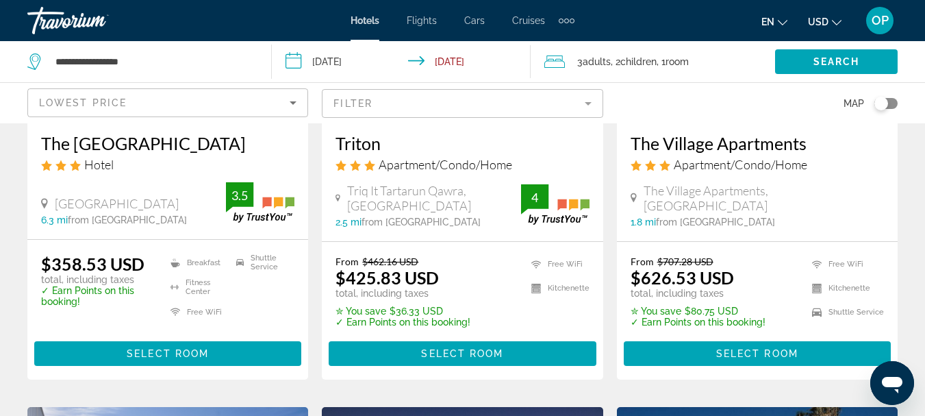
scroll to position [267, 0]
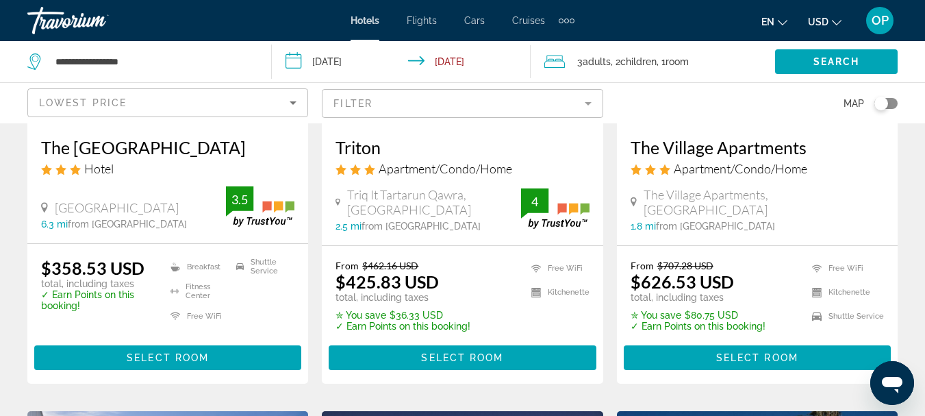
click at [205, 144] on h3 "The [GEOGRAPHIC_DATA]" at bounding box center [167, 147] width 253 height 21
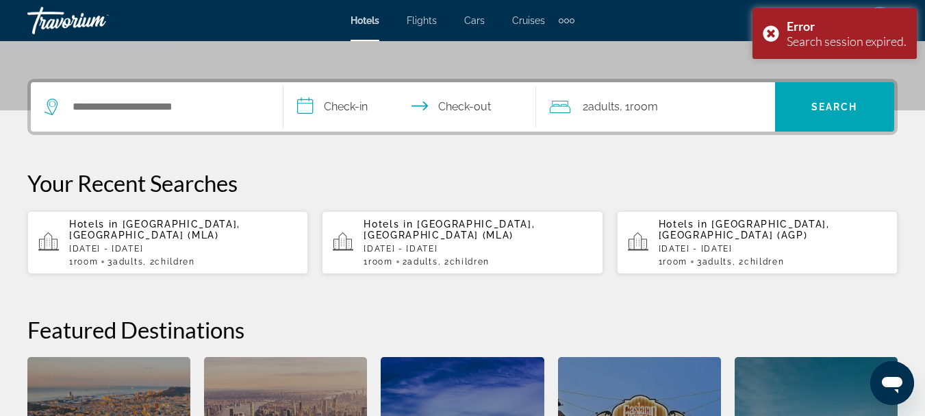
scroll to position [303, 0]
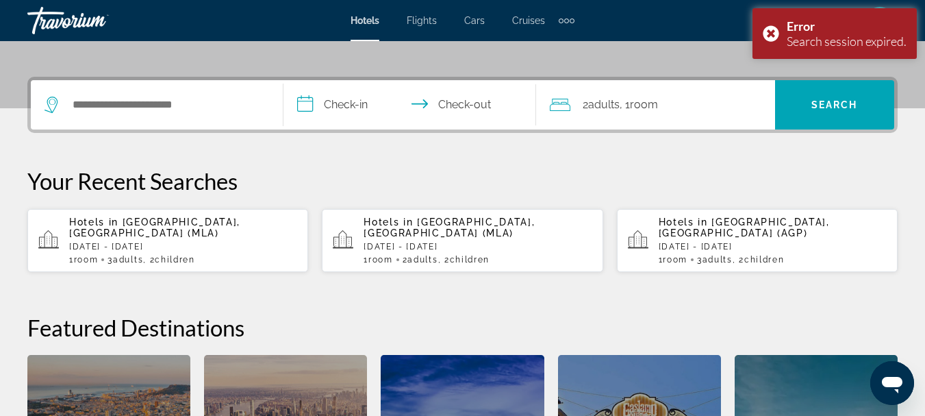
click at [132, 242] on p "[DATE] - [DATE]" at bounding box center [183, 247] width 228 height 10
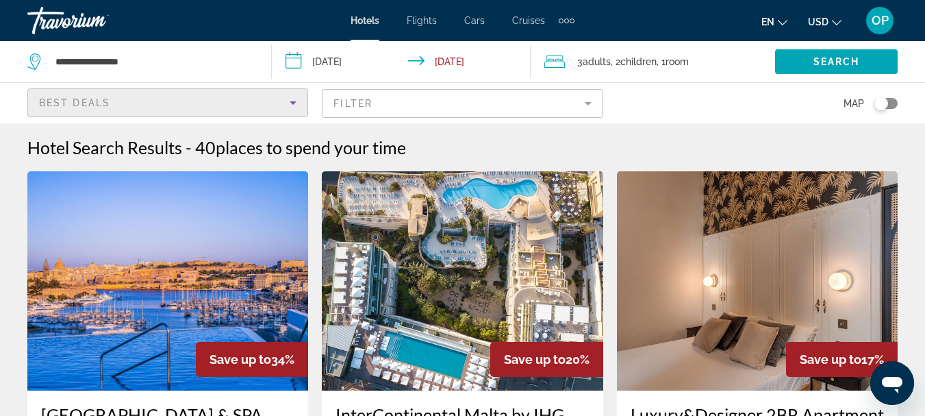
click at [296, 105] on icon "Sort by" at bounding box center [293, 102] width 16 height 16
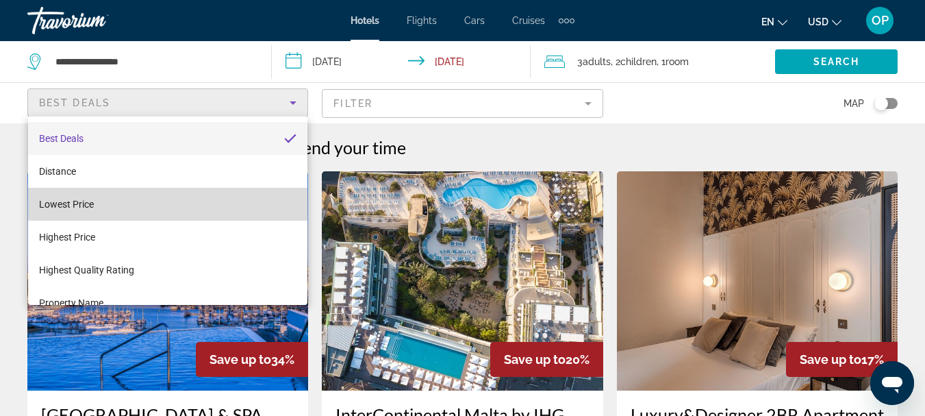
click at [229, 213] on mat-option "Lowest Price" at bounding box center [167, 204] width 279 height 33
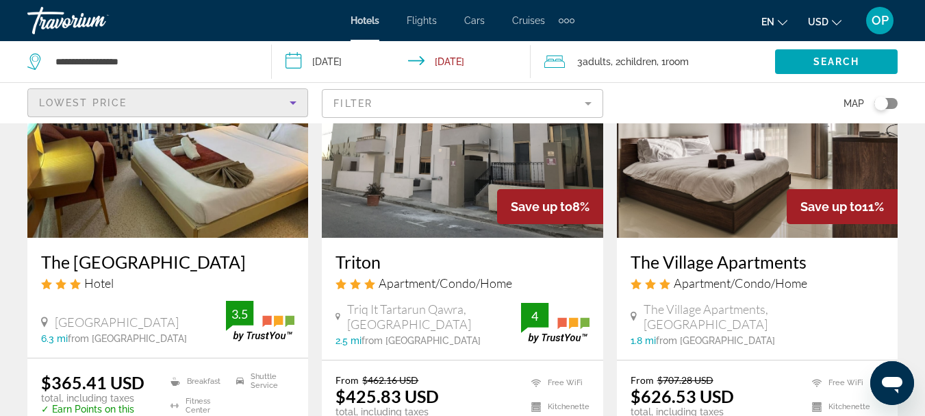
scroll to position [140, 0]
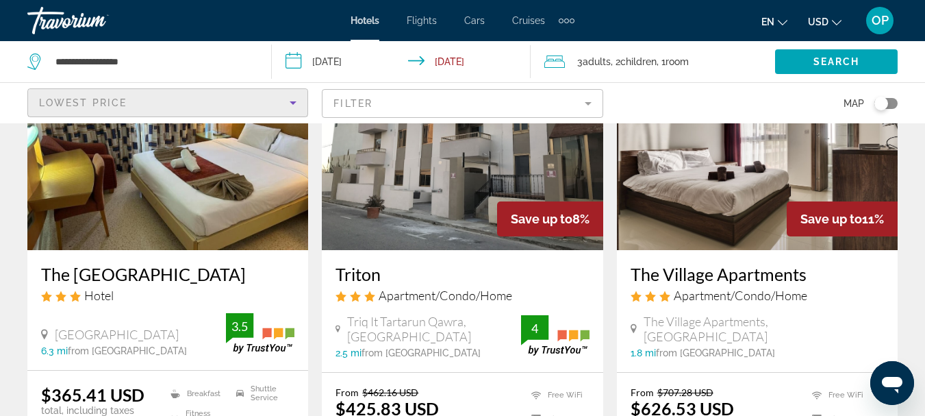
click at [468, 180] on img "Main content" at bounding box center [462, 140] width 281 height 219
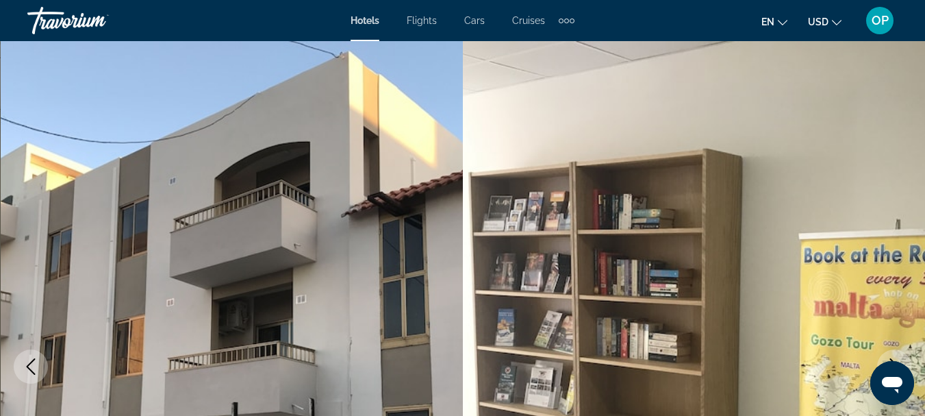
click at [468, 180] on img "Main content" at bounding box center [694, 366] width 463 height 650
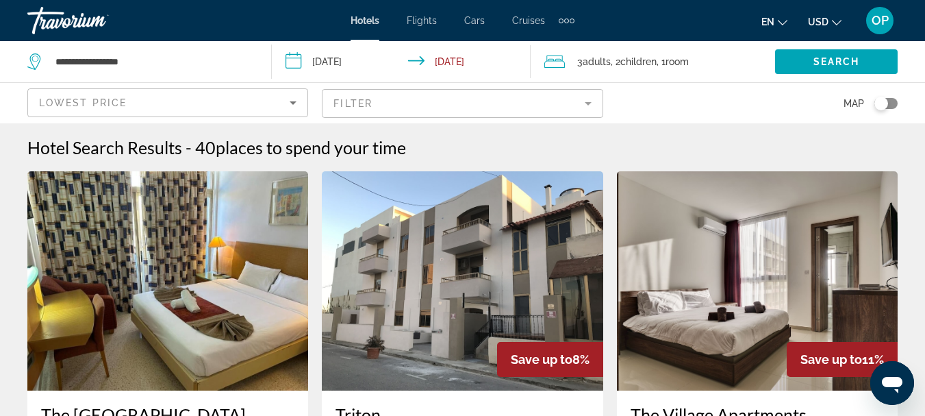
click at [439, 25] on li "Flights" at bounding box center [422, 20] width 58 height 11
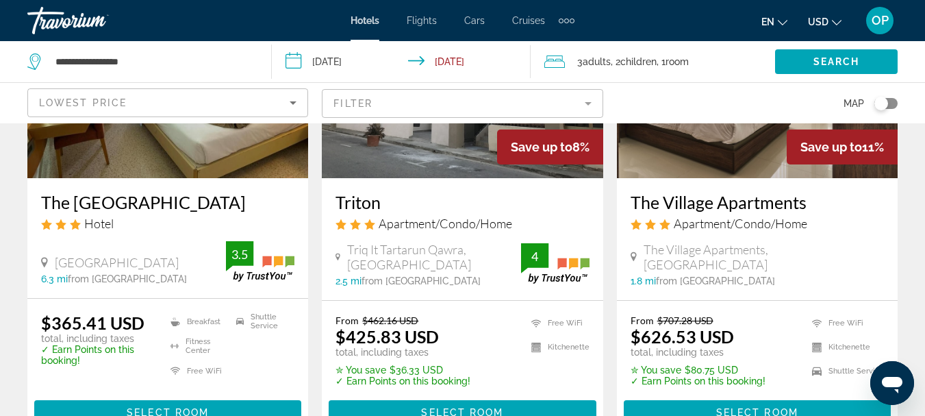
scroll to position [216, 0]
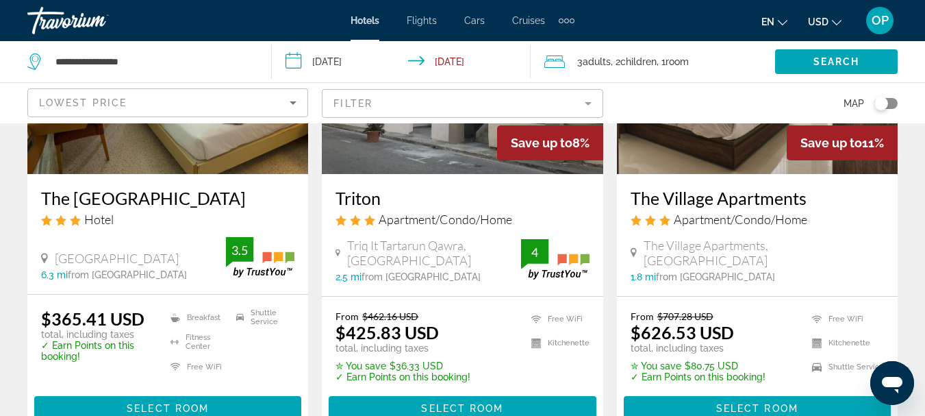
click at [64, 197] on h3 "The [GEOGRAPHIC_DATA]" at bounding box center [167, 198] width 253 height 21
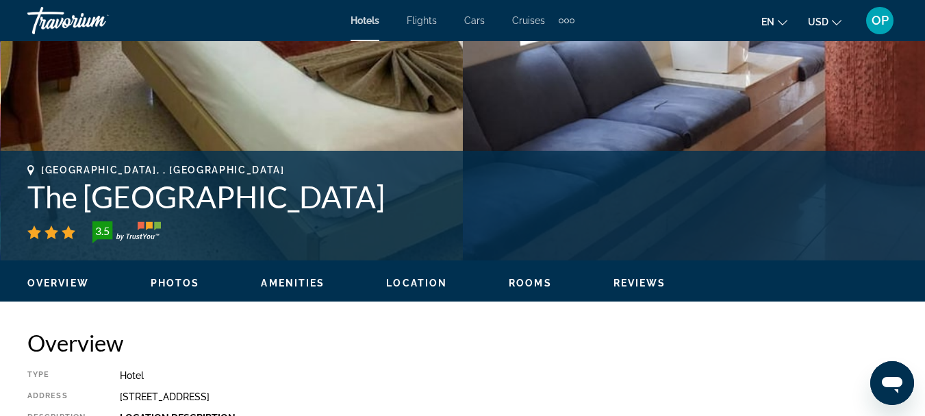
scroll to position [437, 0]
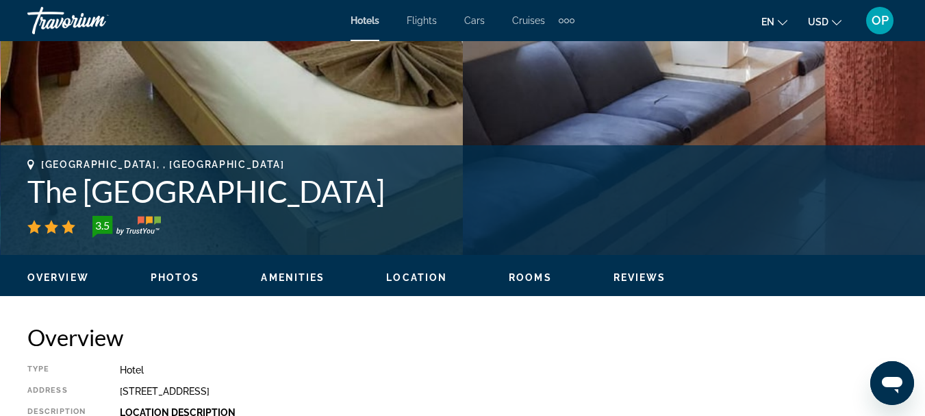
drag, startPoint x: 316, startPoint y: 388, endPoint x: 118, endPoint y: 391, distance: 197.9
copy div "[STREET_ADDRESS]"
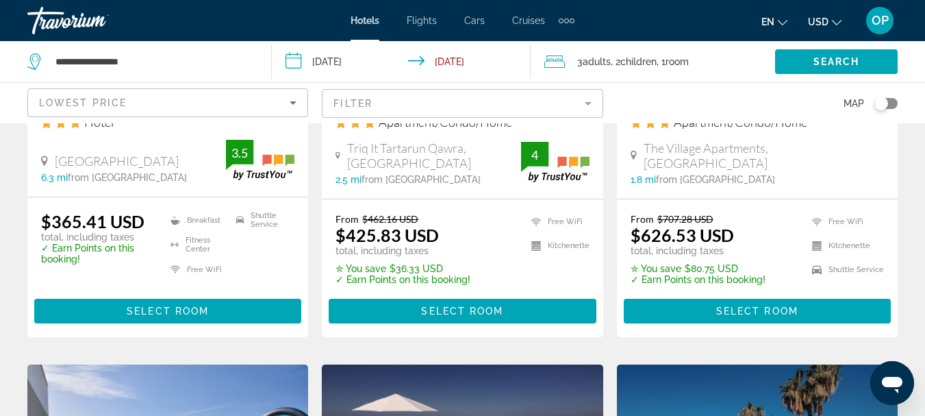
scroll to position [322, 0]
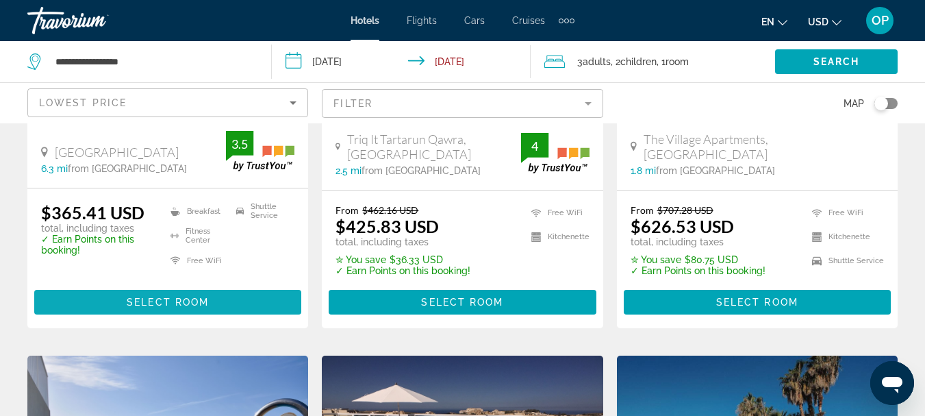
click at [186, 301] on span "Select Room" at bounding box center [168, 301] width 82 height 11
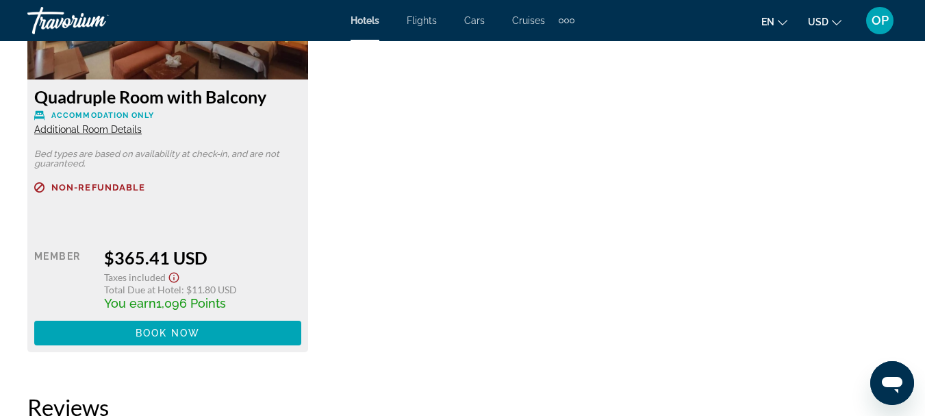
scroll to position [2282, 0]
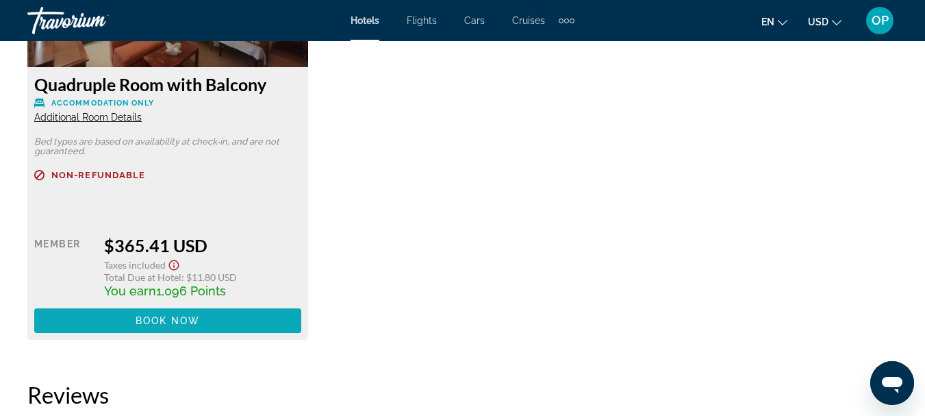
click at [255, 312] on span "Main content" at bounding box center [167, 320] width 267 height 33
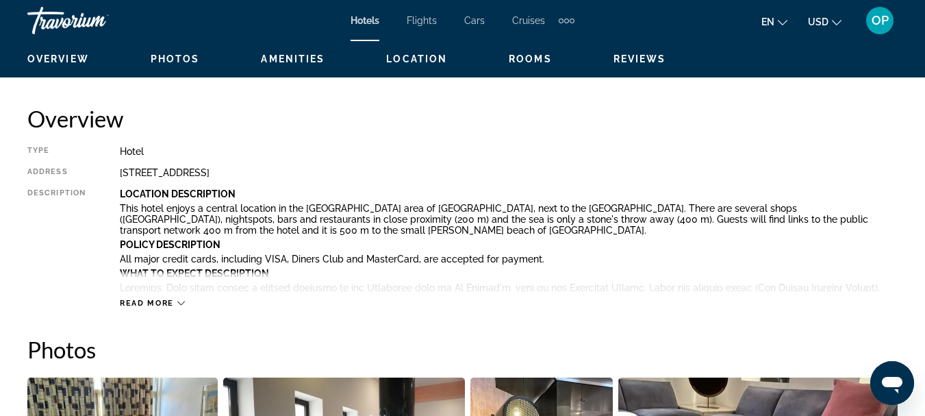
scroll to position [680, 0]
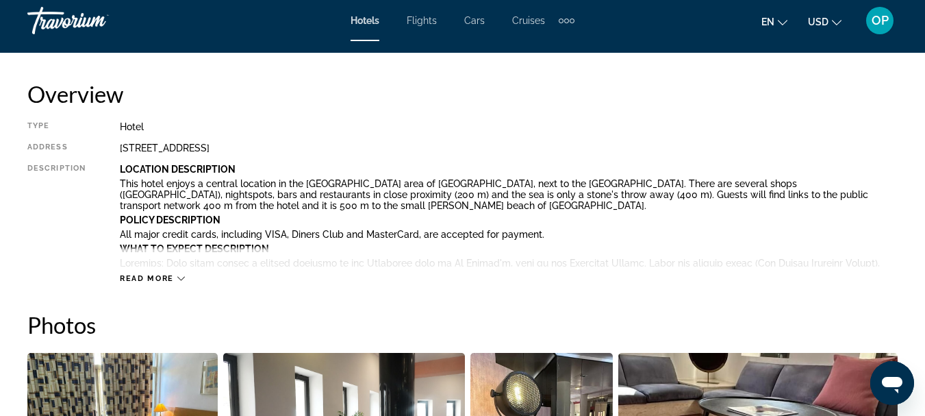
drag, startPoint x: 661, startPoint y: 182, endPoint x: 633, endPoint y: 186, distance: 29.0
drag, startPoint x: 633, startPoint y: 186, endPoint x: 574, endPoint y: 226, distance: 71.4
click at [574, 226] on div "Location Description This hotel enjoys a central location in the [GEOGRAPHIC_DA…" at bounding box center [509, 215] width 778 height 103
drag, startPoint x: 563, startPoint y: 181, endPoint x: 494, endPoint y: 172, distance: 69.8
click at [518, 176] on div "Location Description This hotel enjoys a central location in the [GEOGRAPHIC_DA…" at bounding box center [509, 215] width 778 height 103
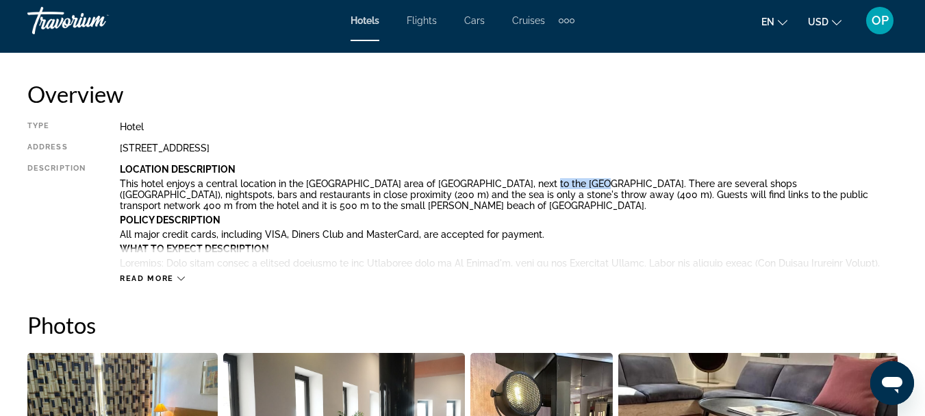
drag, startPoint x: 327, startPoint y: 157, endPoint x: 181, endPoint y: 281, distance: 190.9
click at [181, 281] on div "Type Hotel Address [GEOGRAPHIC_DATA] Description Location Description This hote…" at bounding box center [462, 202] width 870 height 162
click at [181, 281] on icon "Main content" at bounding box center [181, 279] width 8 height 8
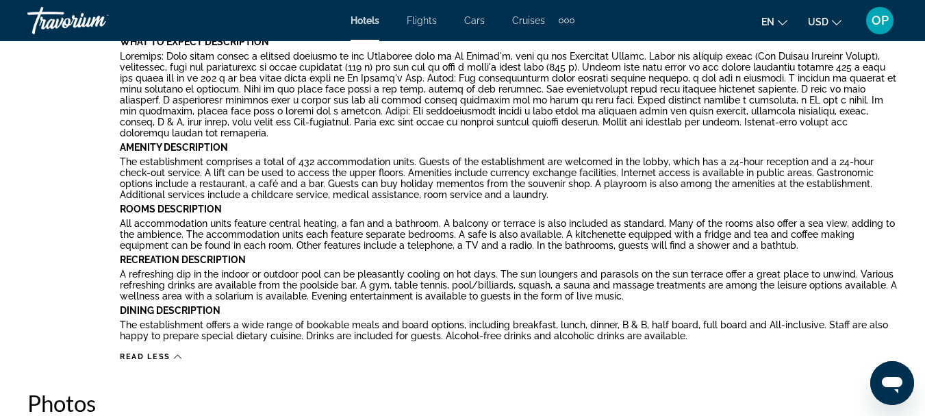
scroll to position [893, 0]
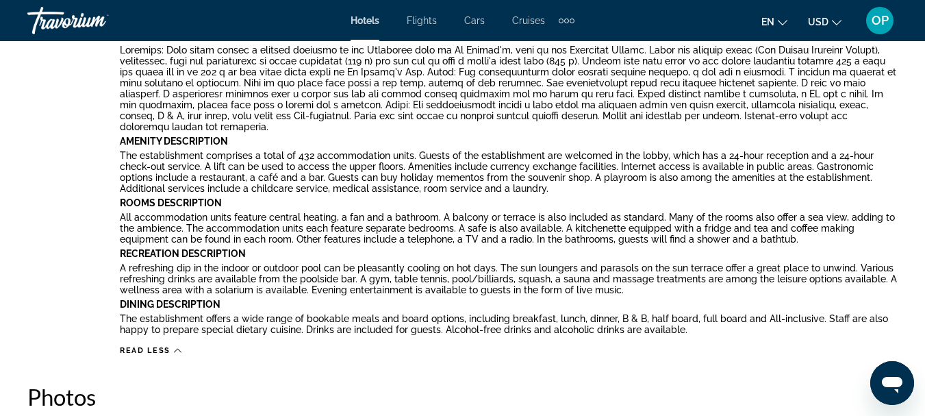
click at [756, 337] on div "Location Description This hotel enjoys a central location in the [GEOGRAPHIC_DA…" at bounding box center [509, 144] width 778 height 387
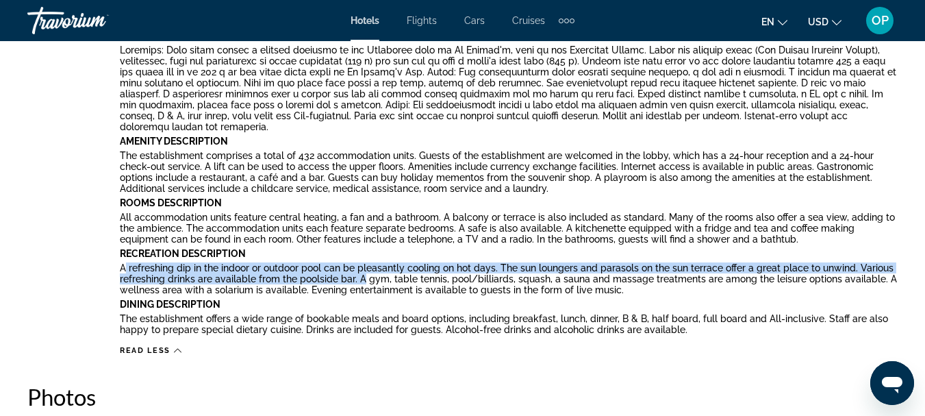
drag, startPoint x: 363, startPoint y: 279, endPoint x: 126, endPoint y: 268, distance: 237.1
click at [126, 268] on p "A refreshing dip in the indoor or outdoor pool can be pleasantly cooling on hot…" at bounding box center [509, 278] width 778 height 33
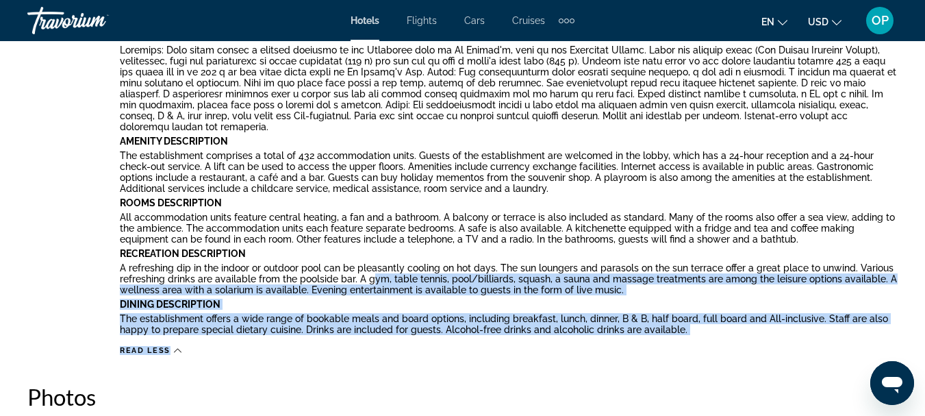
drag, startPoint x: 370, startPoint y: 280, endPoint x: 417, endPoint y: 339, distance: 75.5
click at [417, 339] on div "Type Hotel Address [GEOGRAPHIC_DATA] Description Location Description This hote…" at bounding box center [462, 131] width 870 height 447
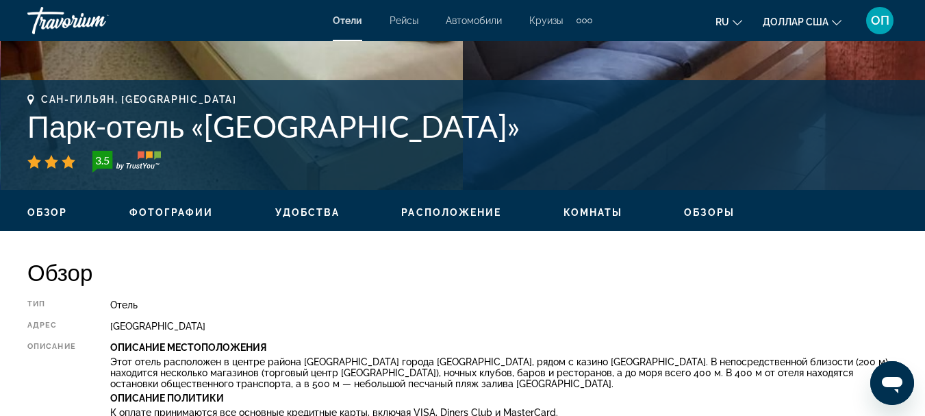
scroll to position [461, 0]
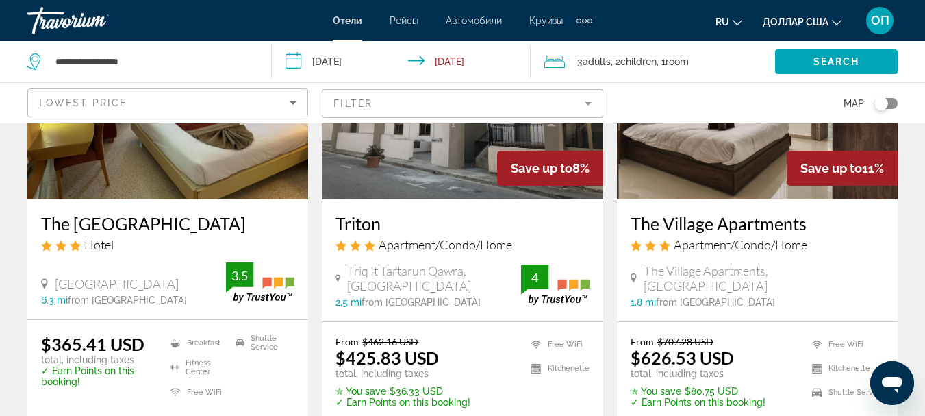
scroll to position [178, 0]
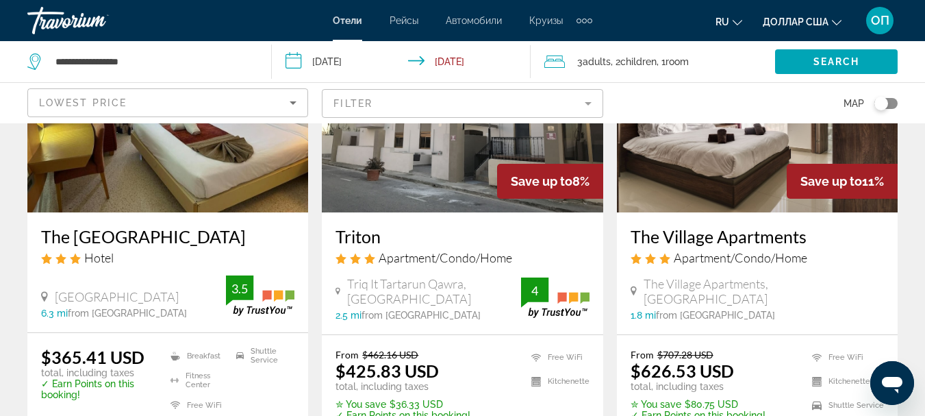
click at [283, 159] on img "Основное содержание" at bounding box center [167, 102] width 281 height 219
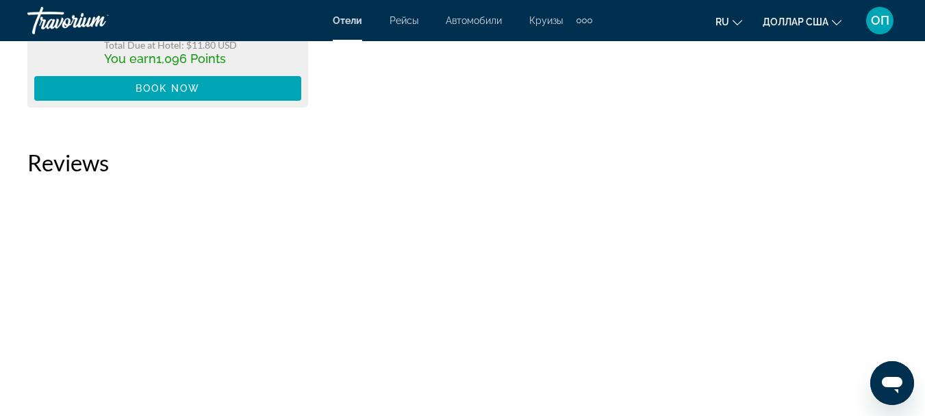
scroll to position [2310, 0]
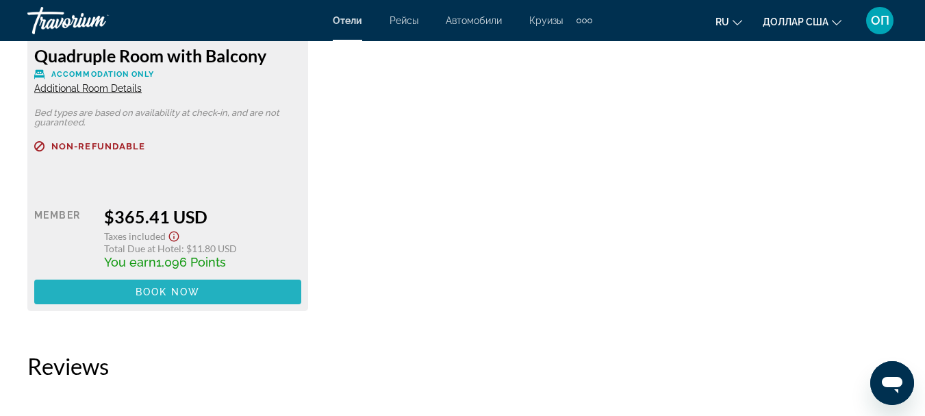
click at [178, 290] on span "Book now" at bounding box center [168, 291] width 65 height 11
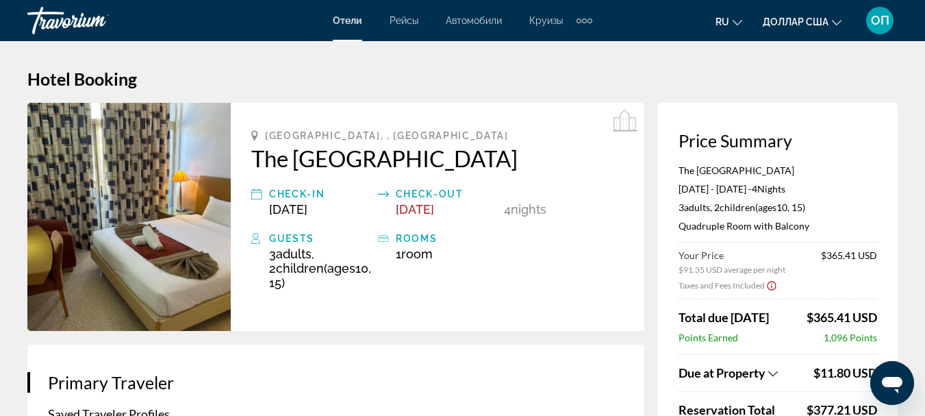
click at [268, 135] on span "[GEOGRAPHIC_DATA], , [GEOGRAPHIC_DATA]" at bounding box center [387, 135] width 244 height 11
drag, startPoint x: 267, startPoint y: 130, endPoint x: 523, endPoint y: 161, distance: 257.9
click at [523, 161] on div "[GEOGRAPHIC_DATA], , [GEOGRAPHIC_DATA] The [GEOGRAPHIC_DATA] Check-in [DATE] Ch…" at bounding box center [437, 217] width 413 height 228
copy div "[GEOGRAPHIC_DATA], , [GEOGRAPHIC_DATA] The [GEOGRAPHIC_DATA]"
